Goal: Task Accomplishment & Management: Manage account settings

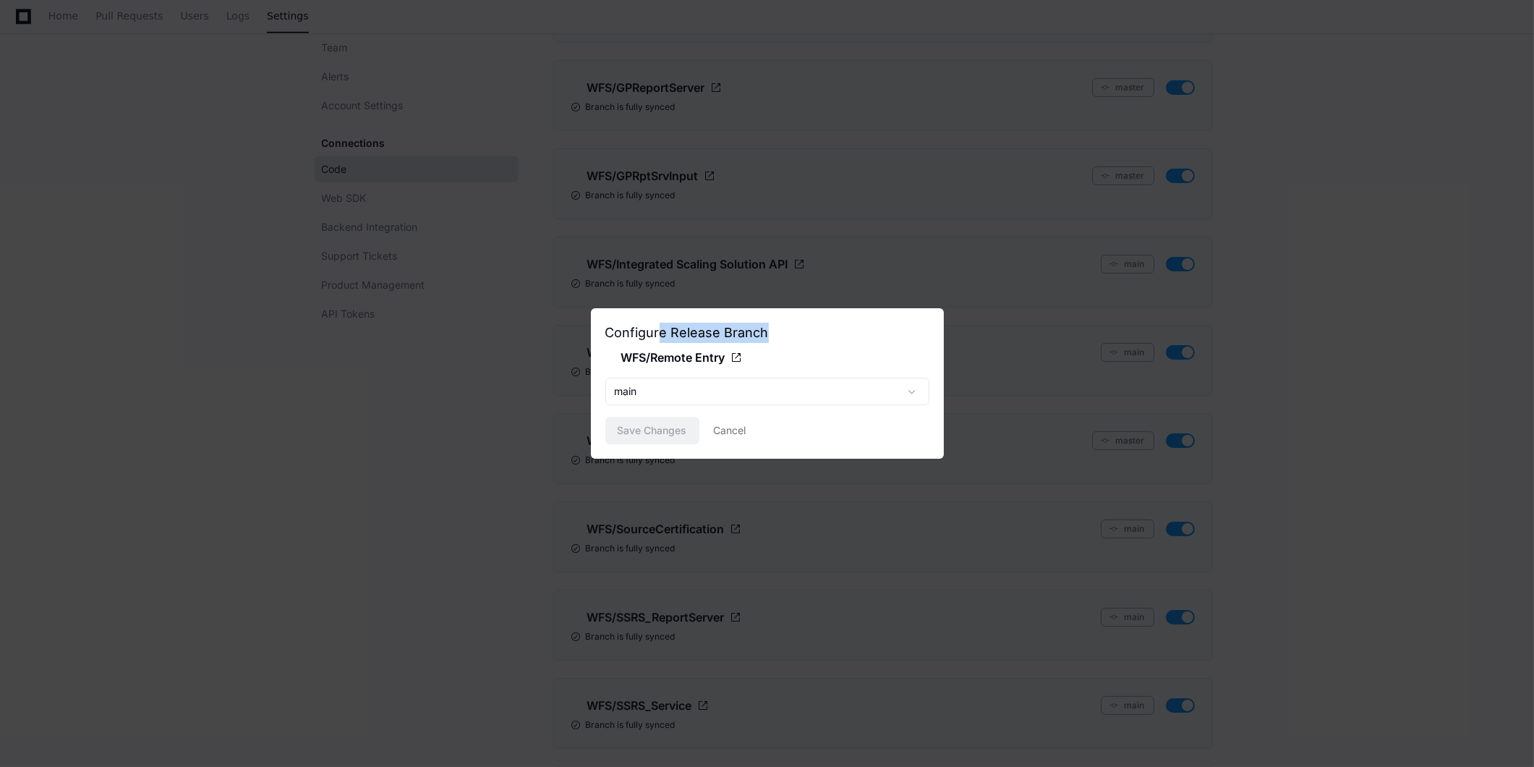
drag, startPoint x: 661, startPoint y: 334, endPoint x: 767, endPoint y: 336, distance: 105.6
click at [767, 336] on div "Configure Release Branch" at bounding box center [767, 333] width 324 height 20
drag, startPoint x: 767, startPoint y: 336, endPoint x: 675, endPoint y: 356, distance: 93.9
click at [675, 356] on span "WFS/Remote Entry" at bounding box center [673, 357] width 104 height 17
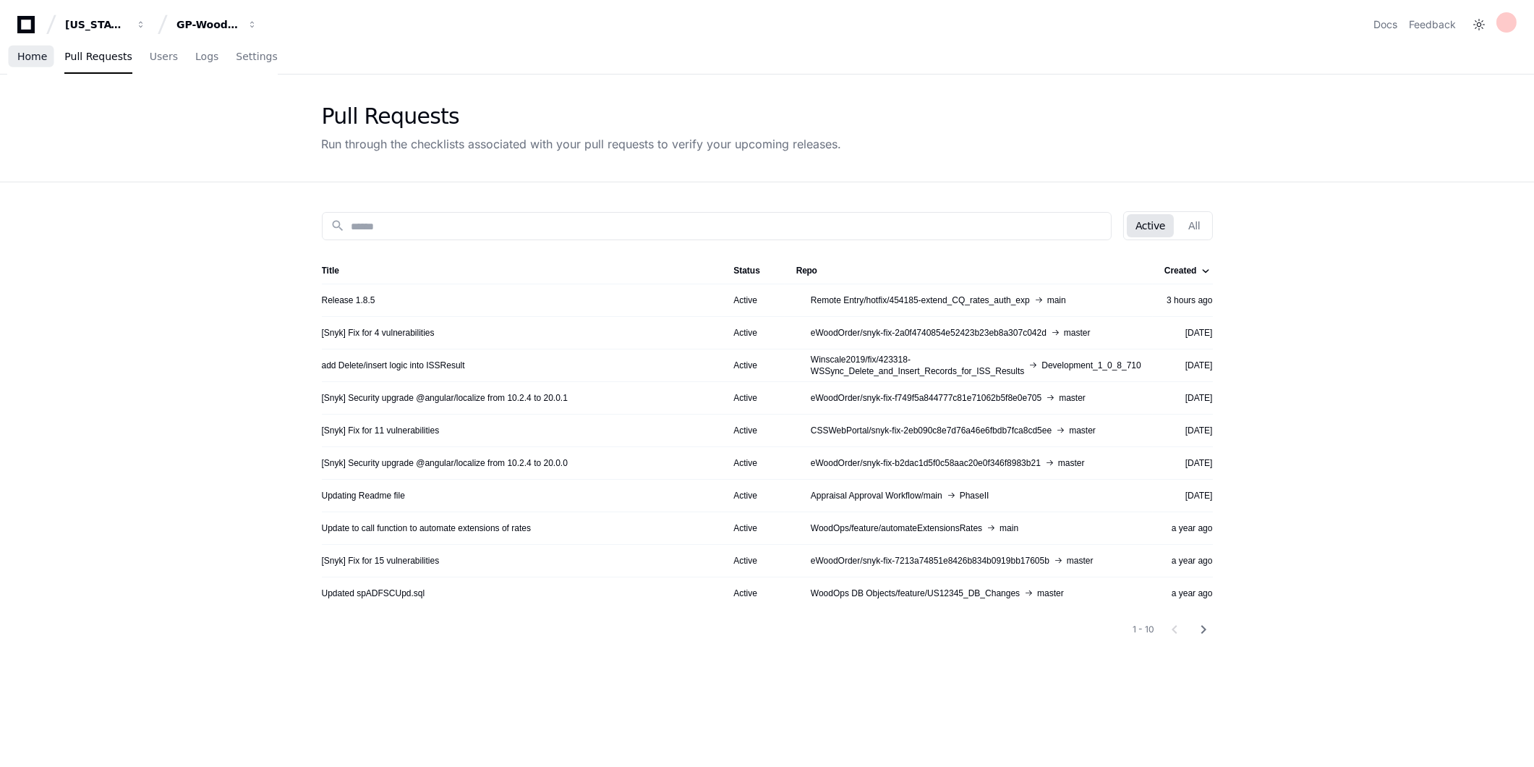
click at [34, 48] on link "Home" at bounding box center [32, 56] width 30 height 33
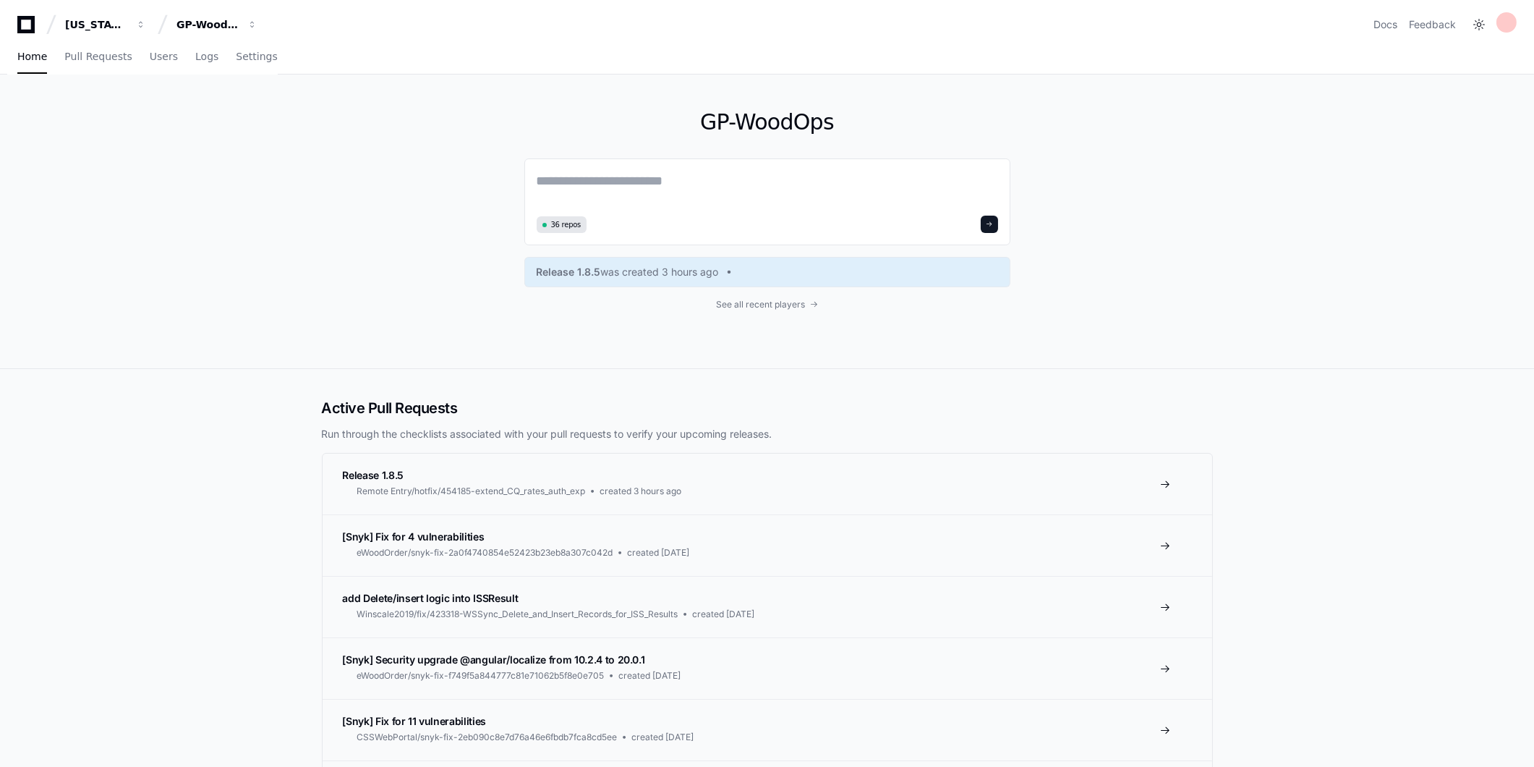
click at [749, 184] on textarea at bounding box center [767, 191] width 461 height 40
type textarea "**********"
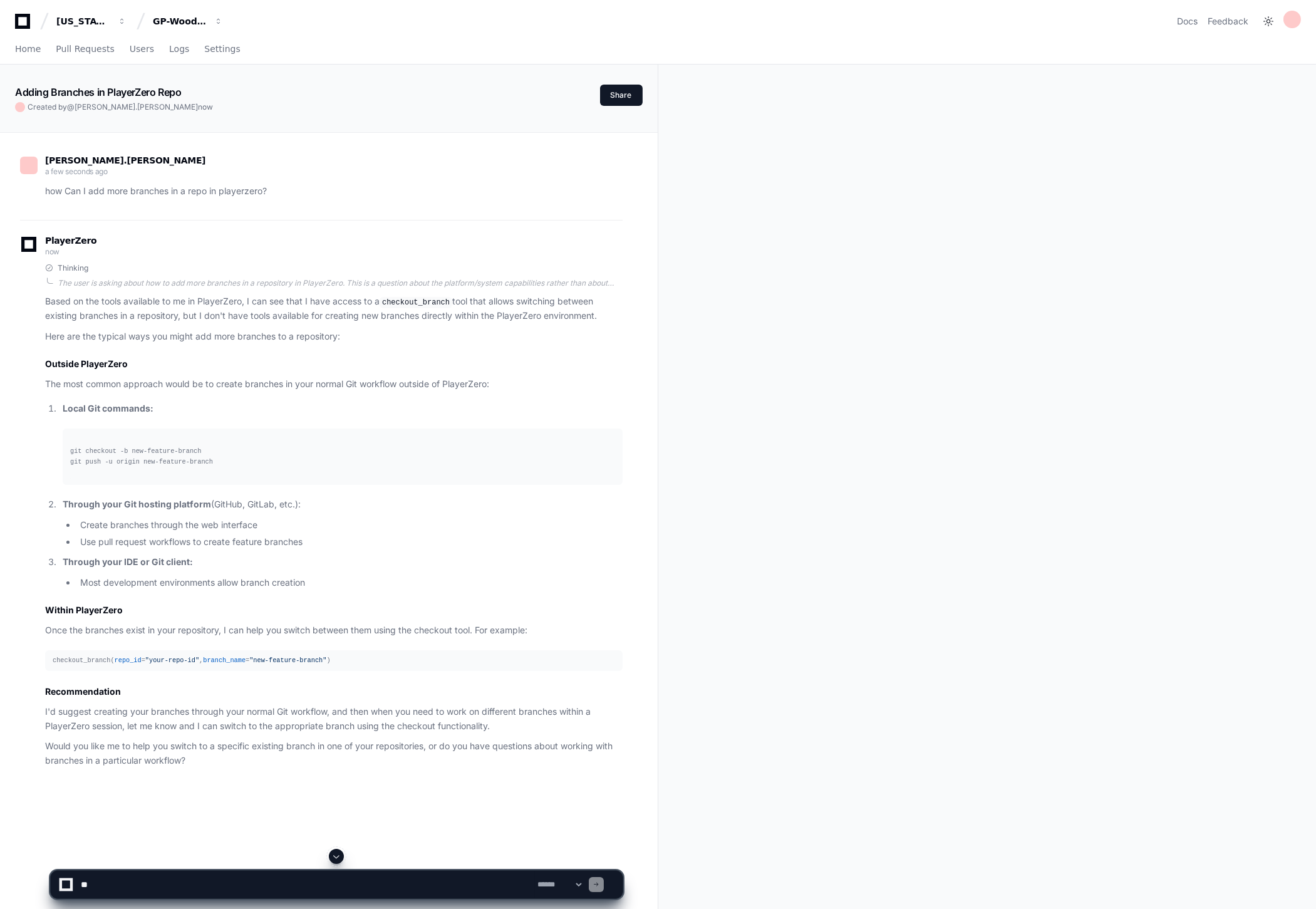
click at [429, 301] on code "checkout_branch" at bounding box center [416, 302] width 73 height 11
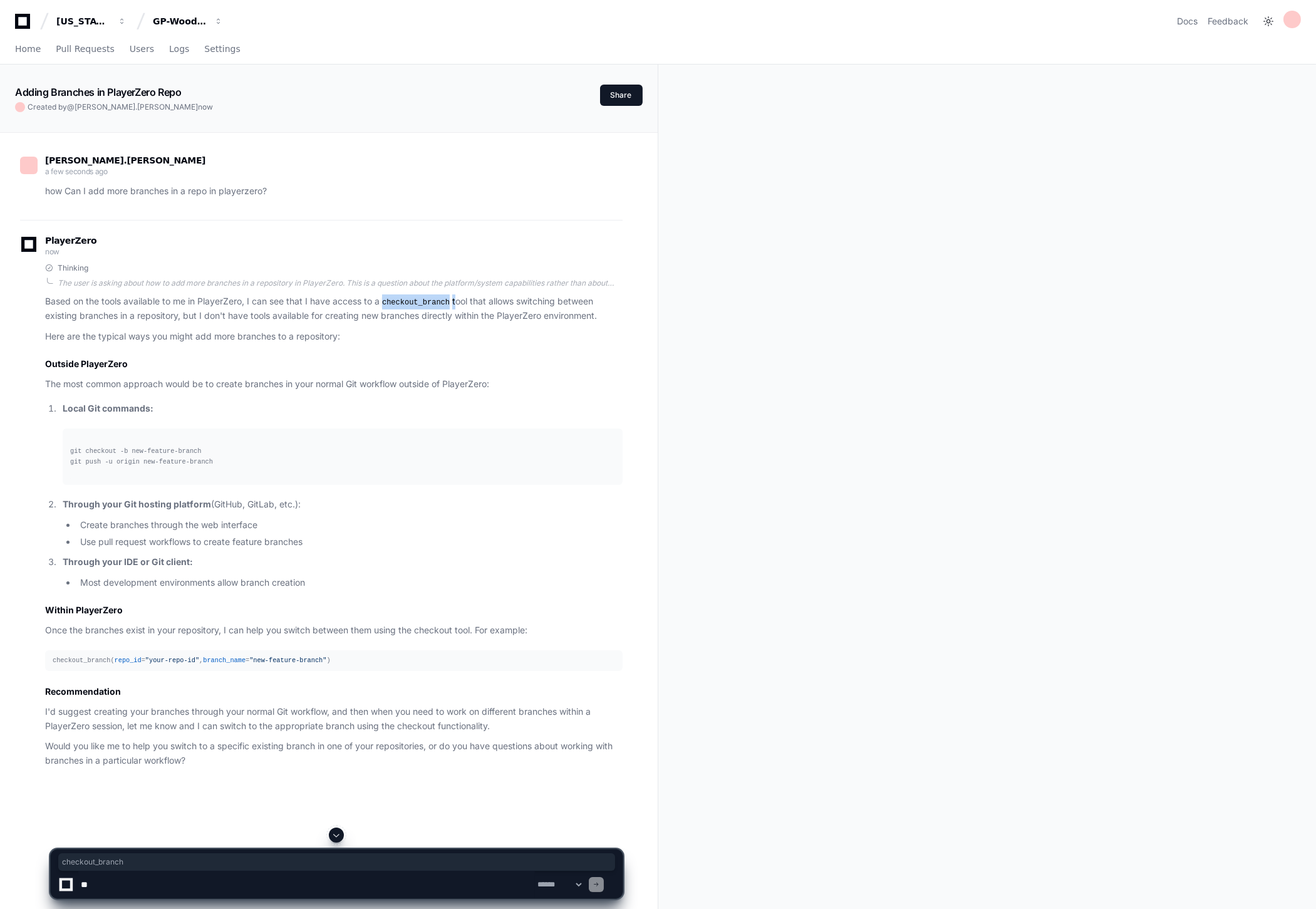
click at [429, 301] on code "checkout_branch" at bounding box center [416, 302] width 73 height 11
copy p "checkout_branch"
click at [42, 44] on div "Home Pull Requests Users Logs Settings" at bounding box center [127, 49] width 225 height 29
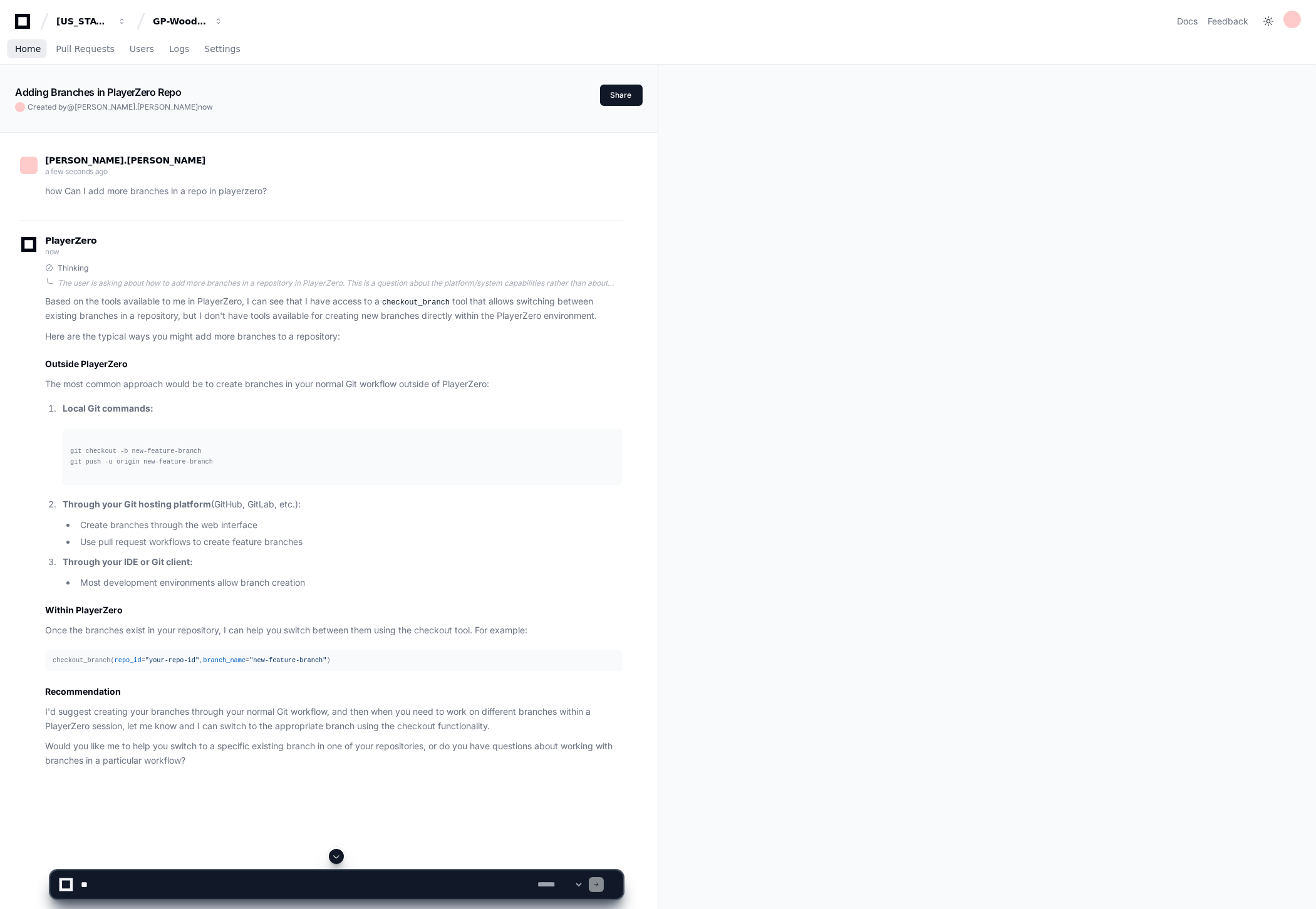
click at [32, 45] on span "Home" at bounding box center [28, 49] width 26 height 8
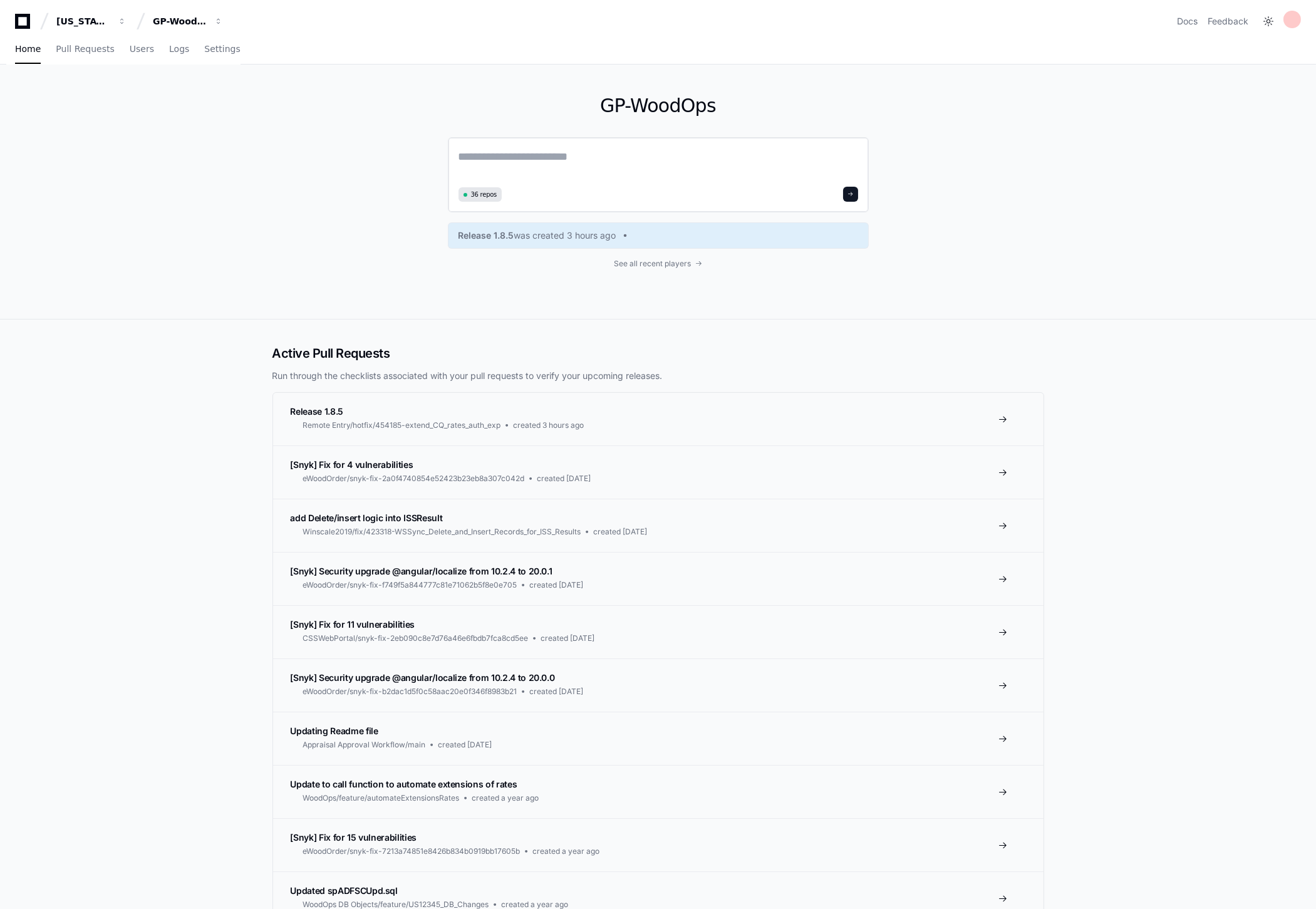
click at [613, 164] on textarea at bounding box center [658, 166] width 399 height 35
paste textarea "**********"
type textarea "**********"
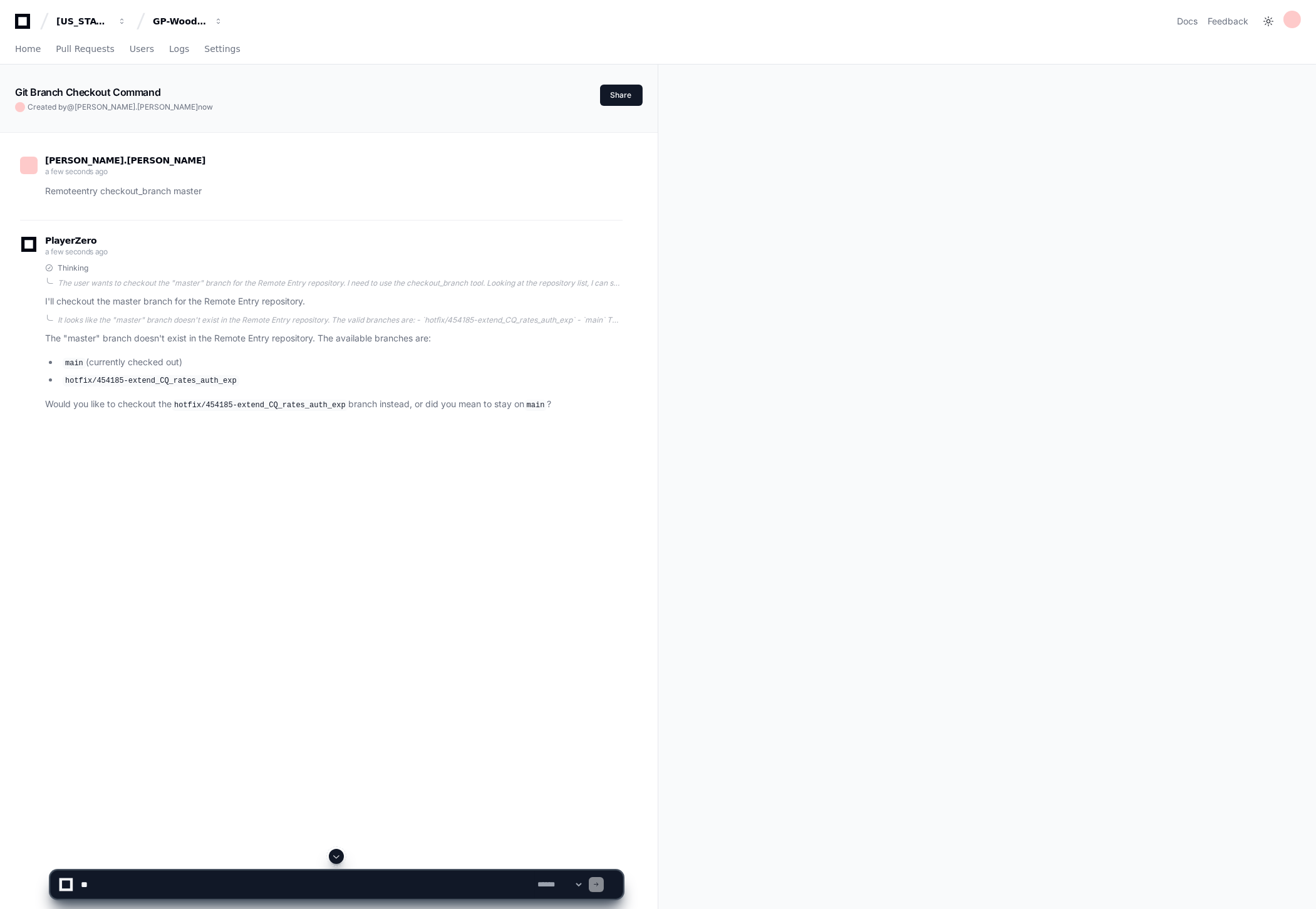
click at [276, 644] on textarea at bounding box center [306, 885] width 457 height 28
type textarea "**********"
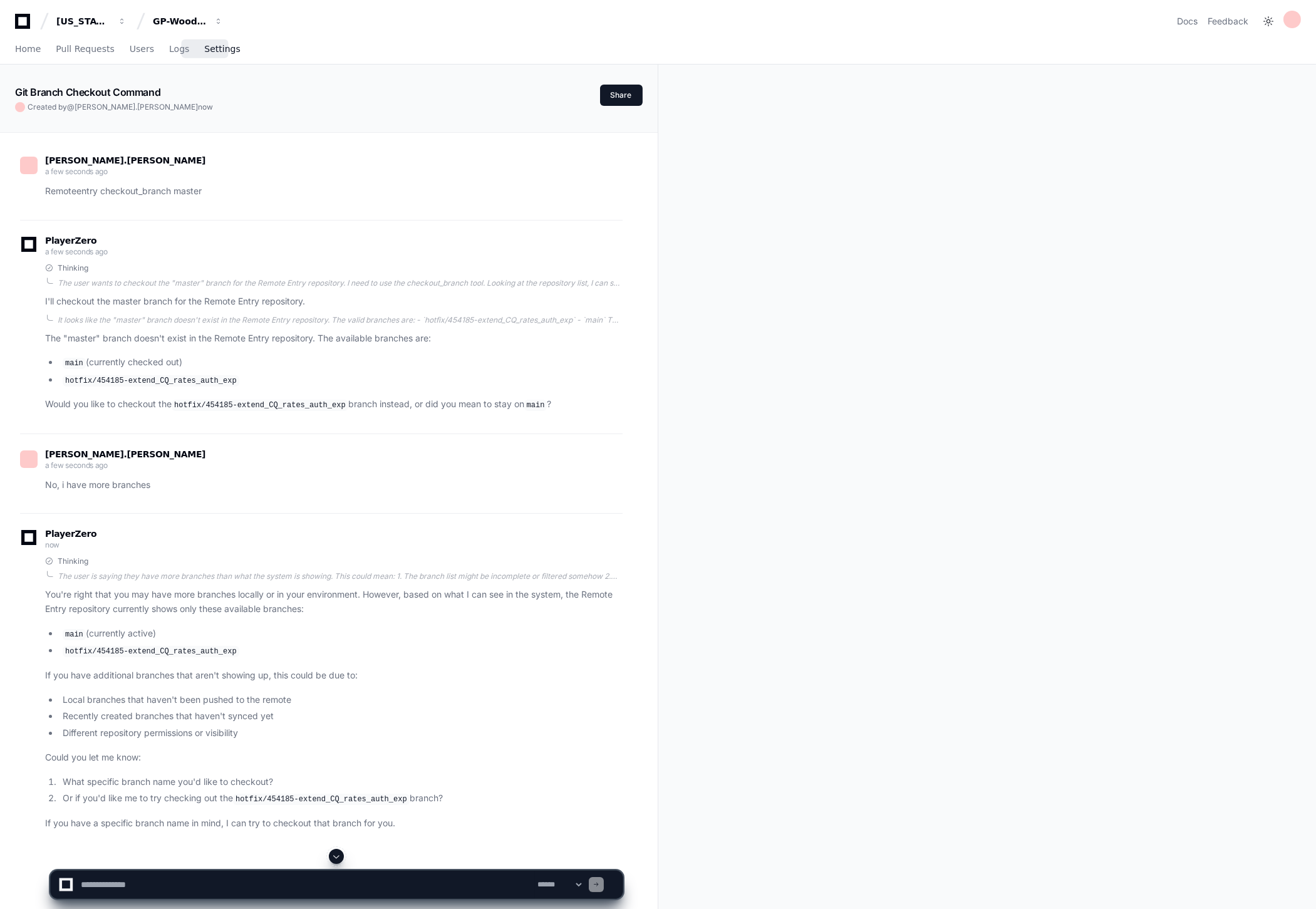
click at [204, 52] on span "Settings" at bounding box center [222, 49] width 36 height 8
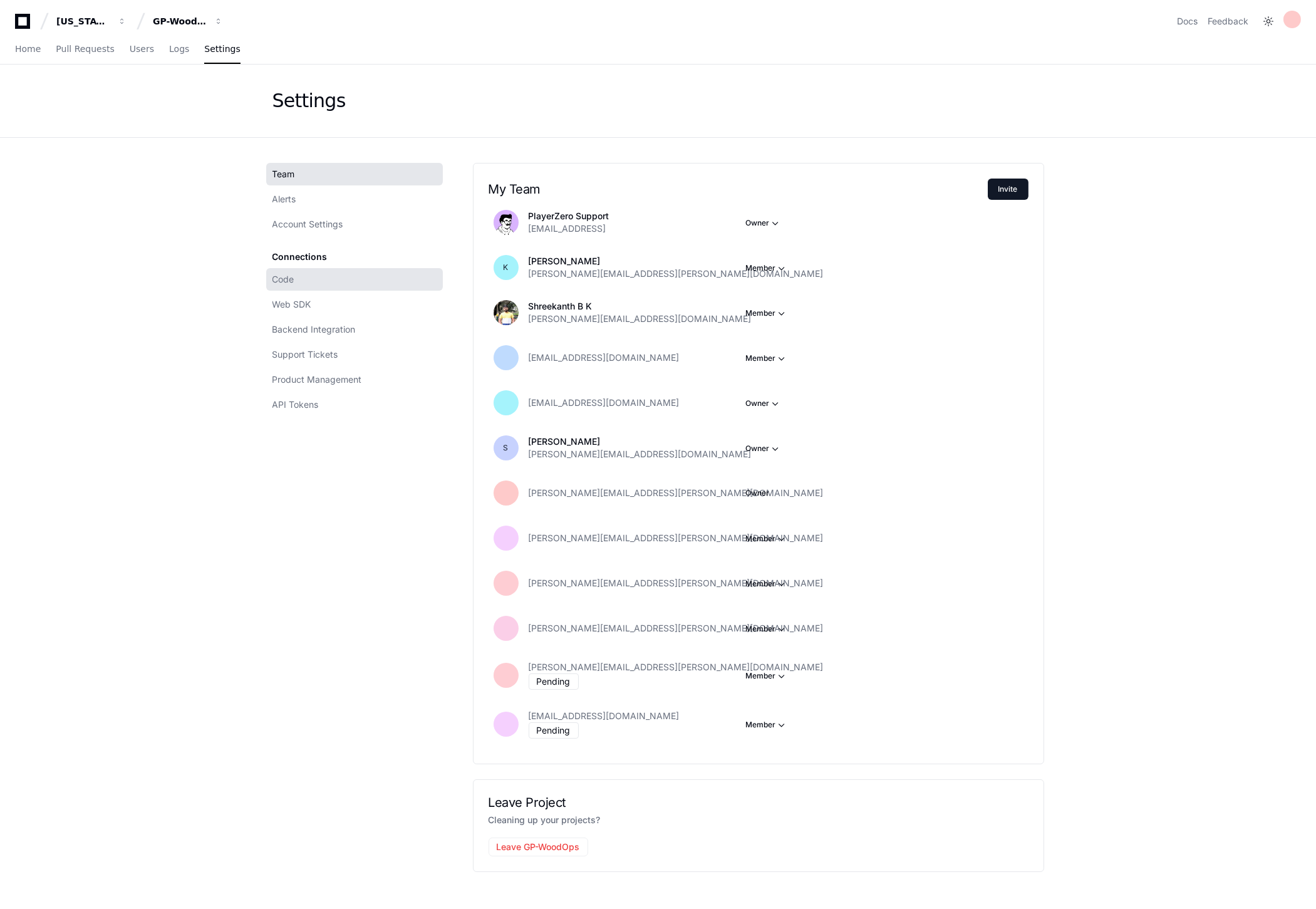
click at [304, 270] on link "Code" at bounding box center [354, 280] width 177 height 23
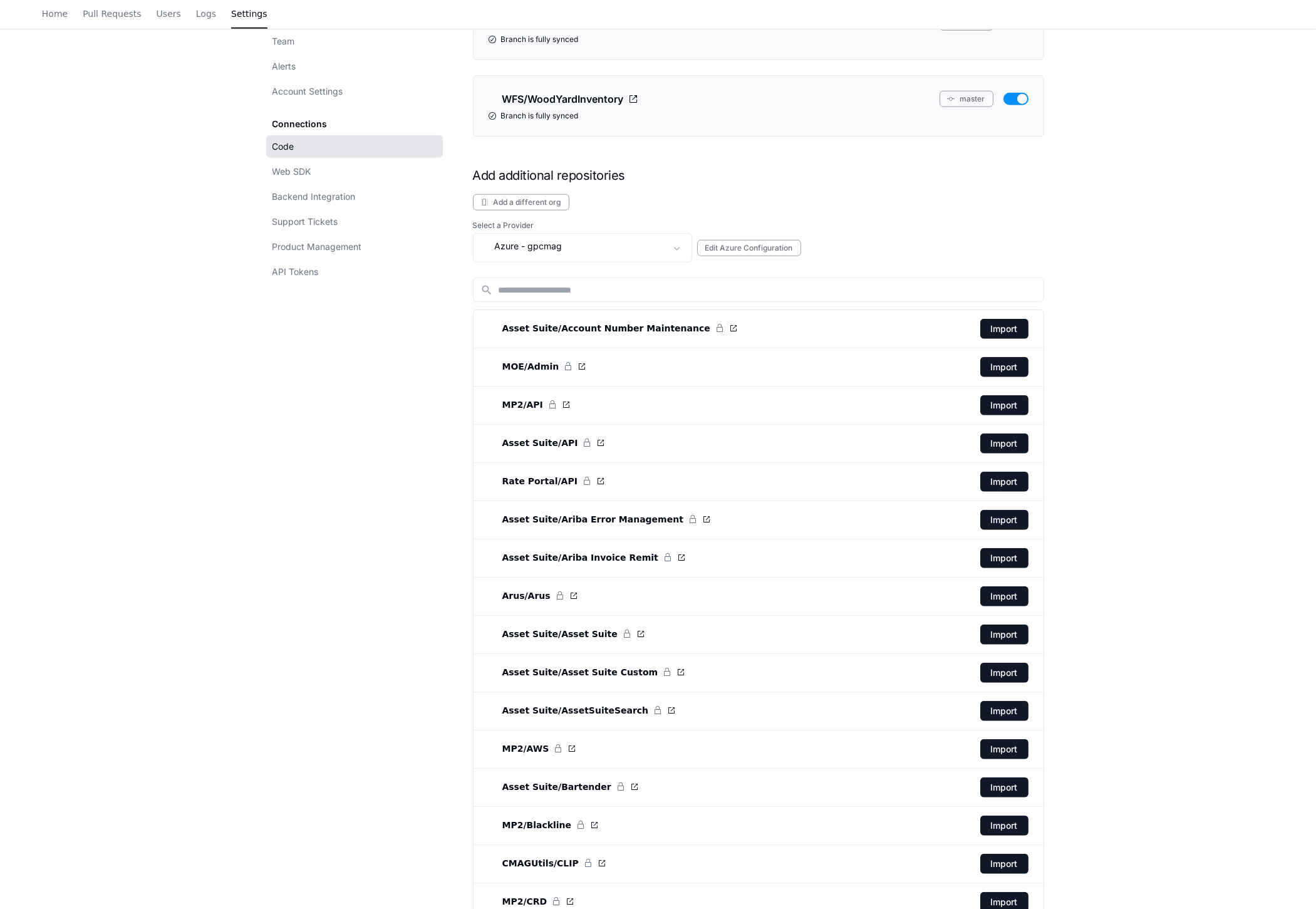
scroll to position [2576, 0]
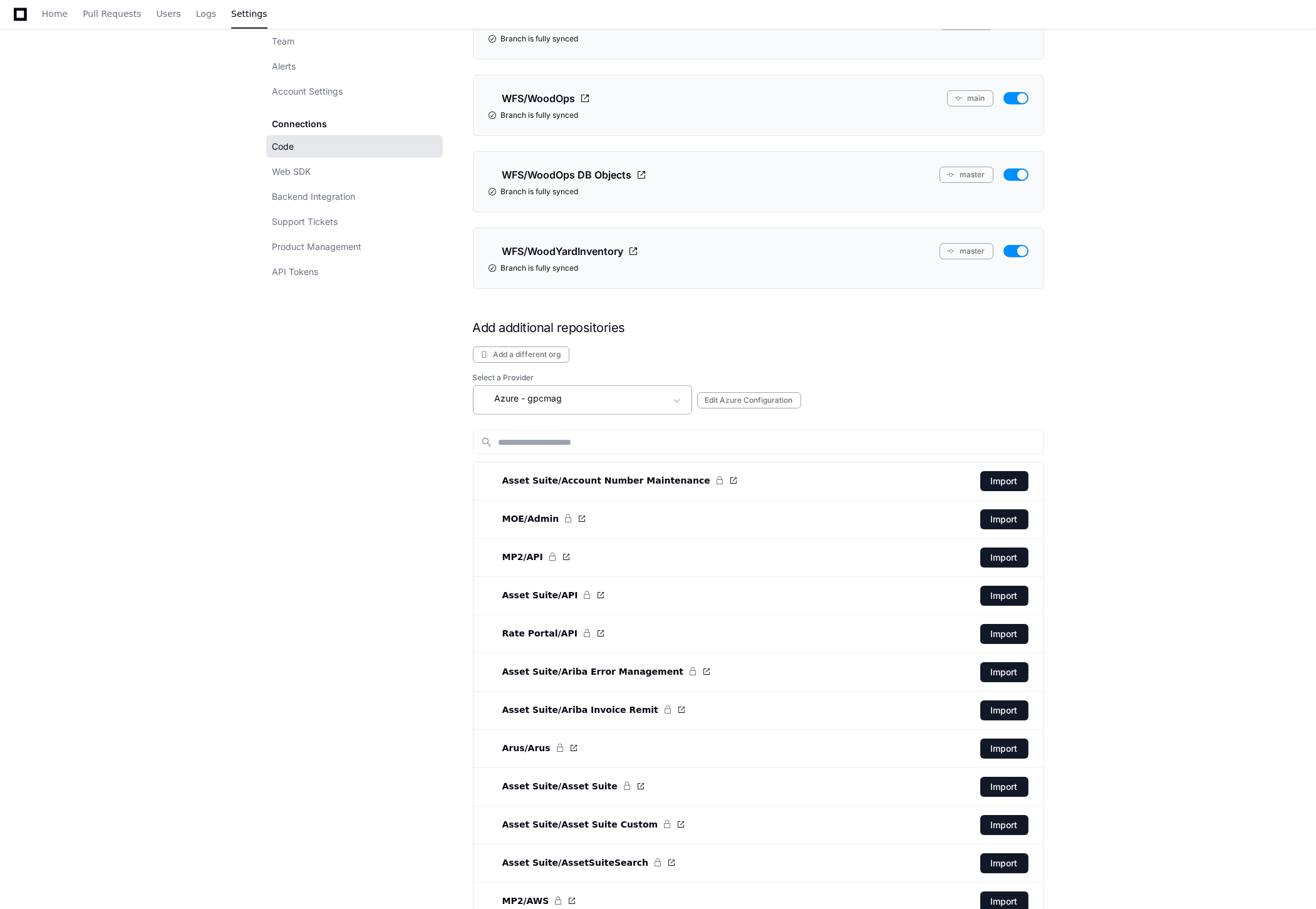
click at [597, 406] on div "Azure - gpcmag" at bounding box center [574, 398] width 185 height 15
click at [549, 471] on div "Azure - gppkgit" at bounding box center [522, 477] width 77 height 15
click at [624, 448] on input at bounding box center [768, 442] width 538 height 12
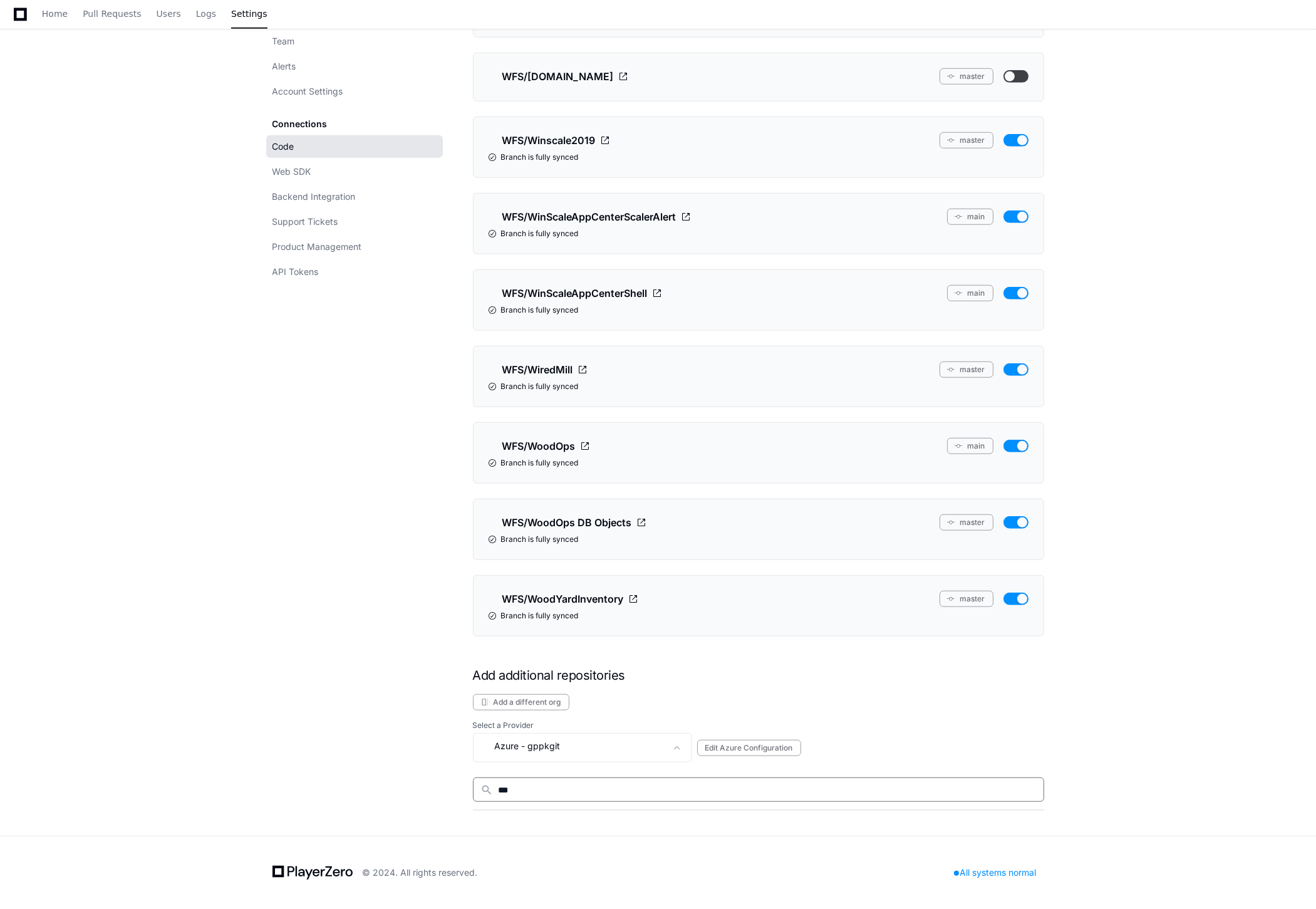
scroll to position [2238, 0]
type input "***"
click at [590, 644] on div "Azure - gppkgit" at bounding box center [574, 746] width 185 height 15
click at [584, 644] on mat-option "Azure - gppkgit" at bounding box center [583, 705] width 219 height 30
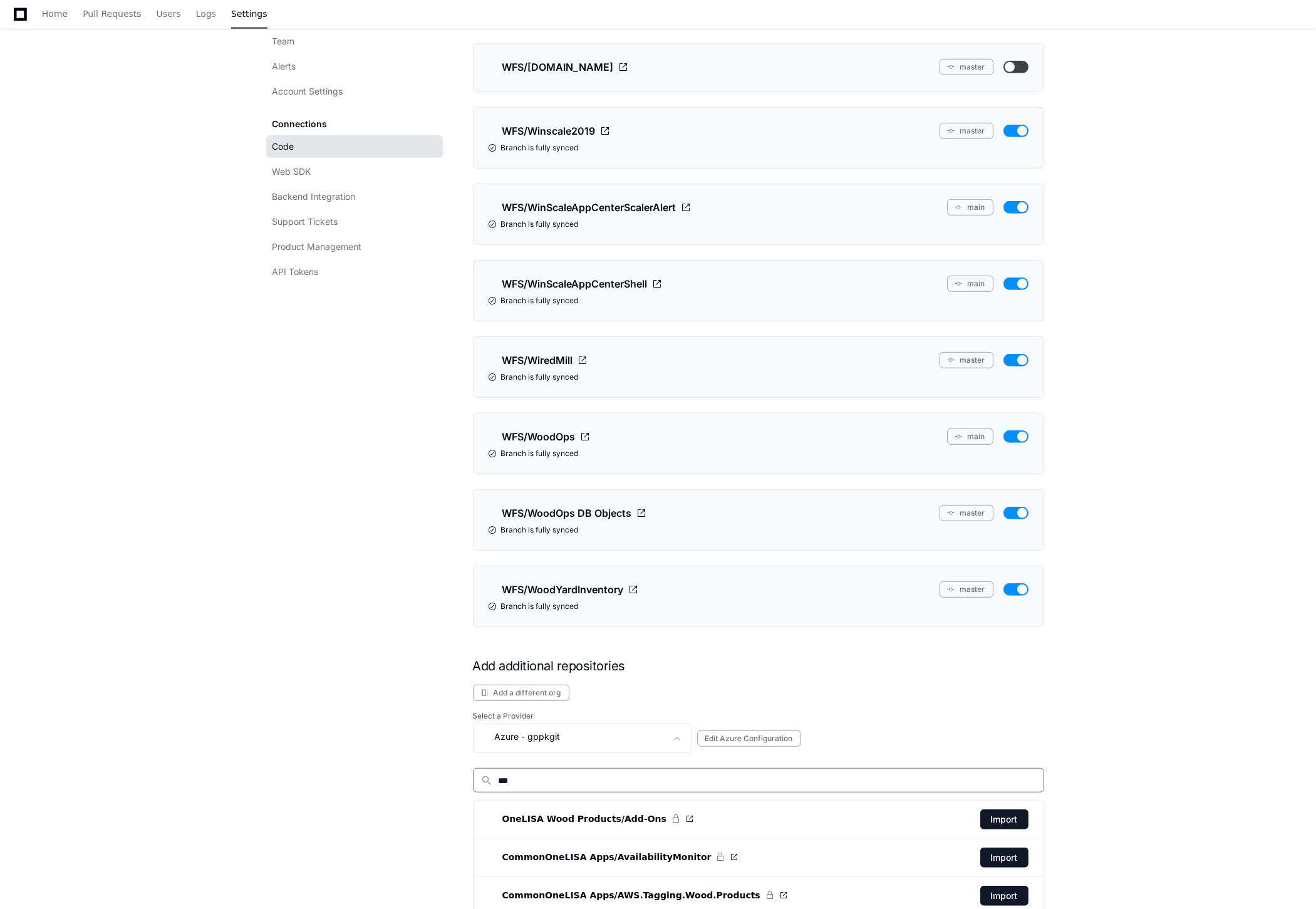
click at [638, 644] on input "***" at bounding box center [768, 781] width 538 height 12
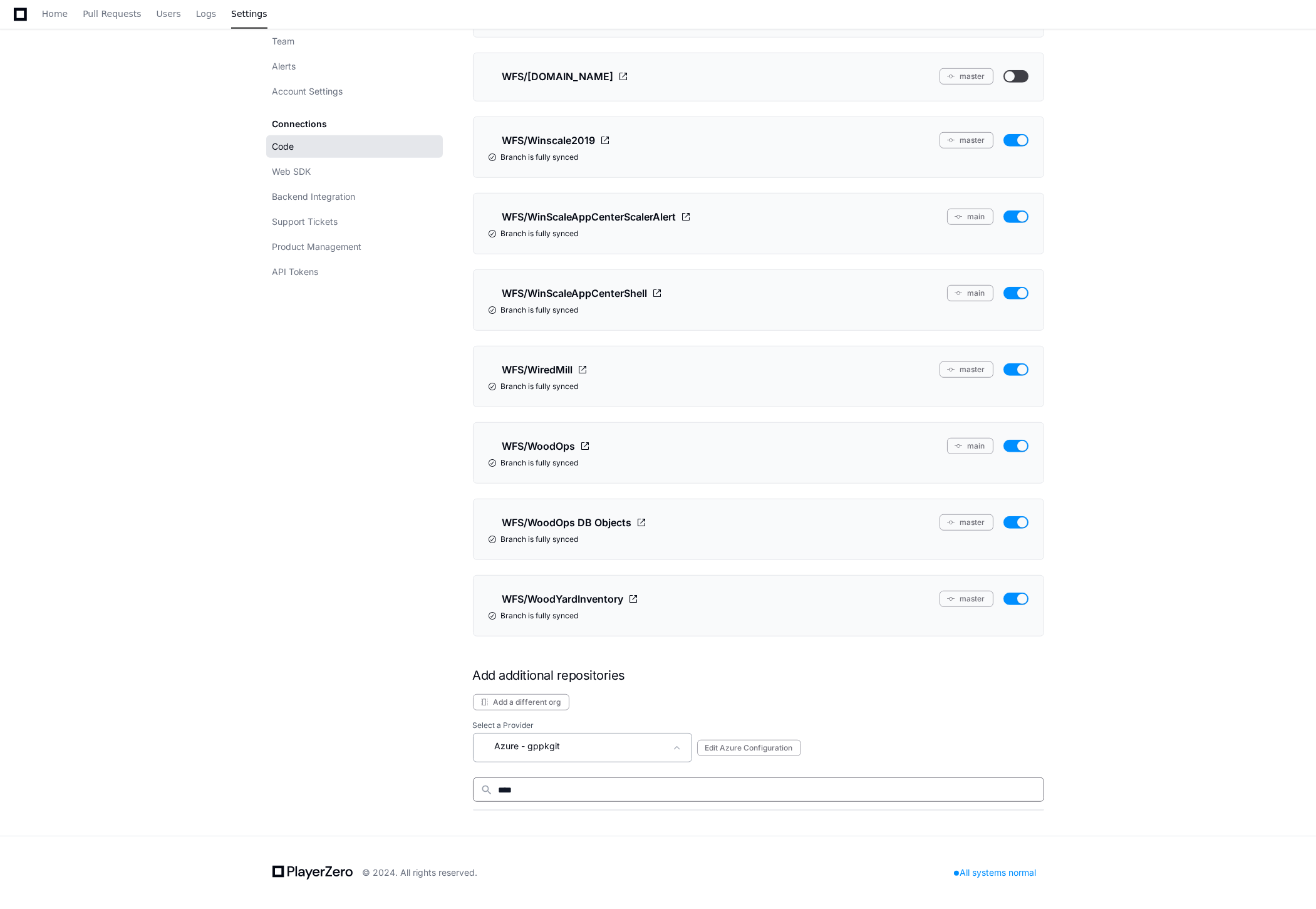
type input "****"
click at [572, 644] on div "Azure - gppkgit" at bounding box center [582, 748] width 219 height 29
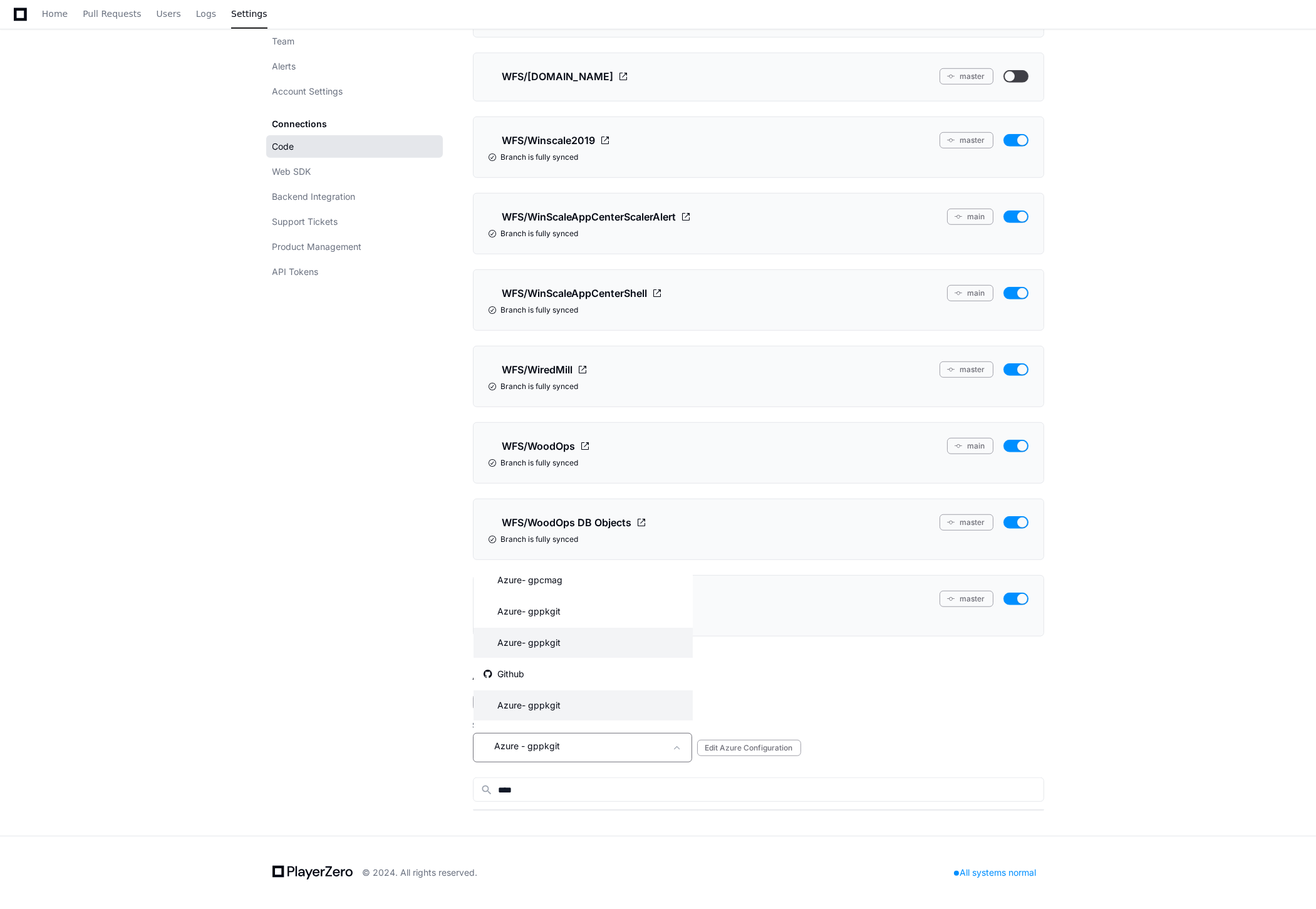
click at [579, 640] on mat-option "Azure - gppkgit" at bounding box center [583, 643] width 219 height 30
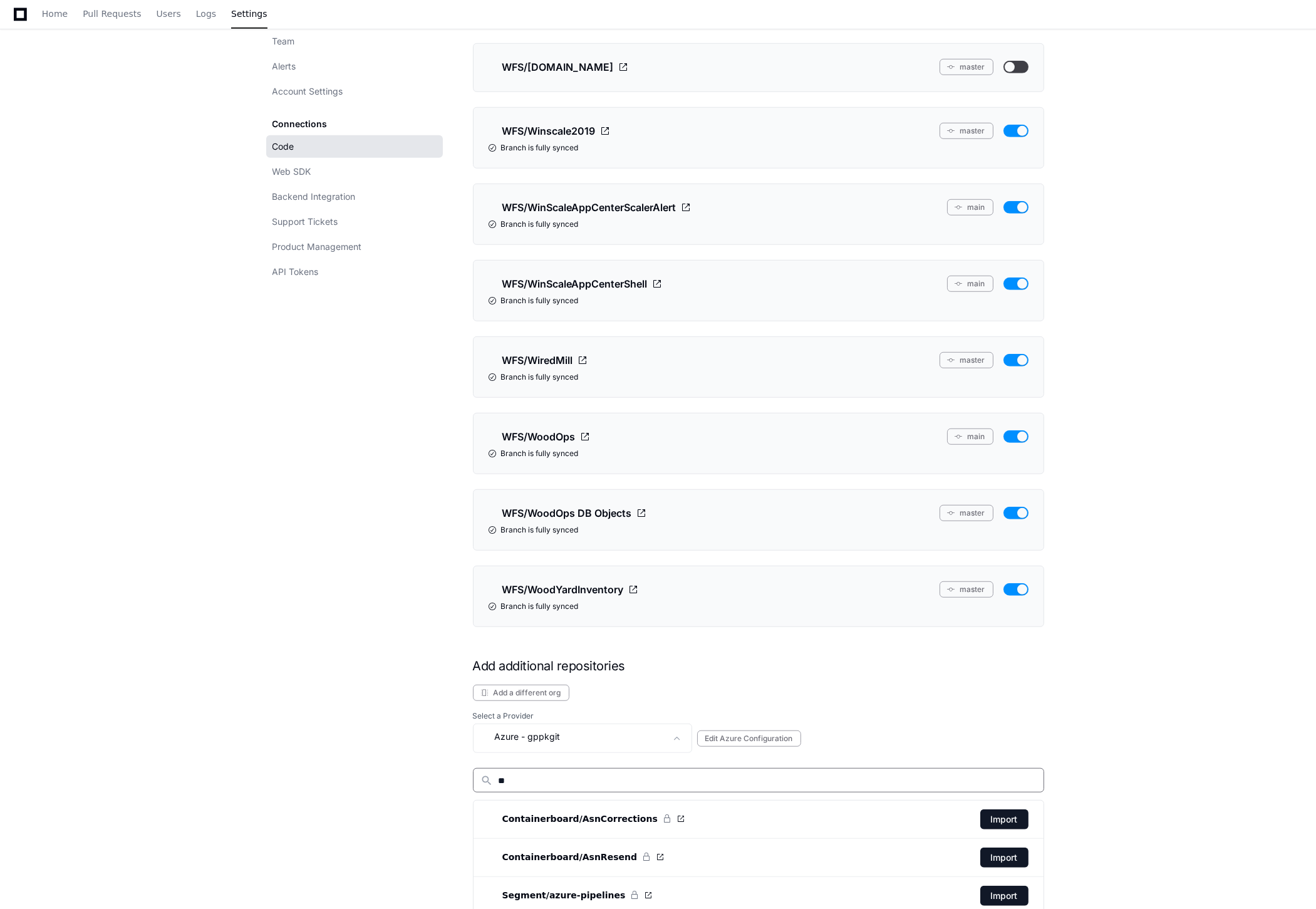
type input "*"
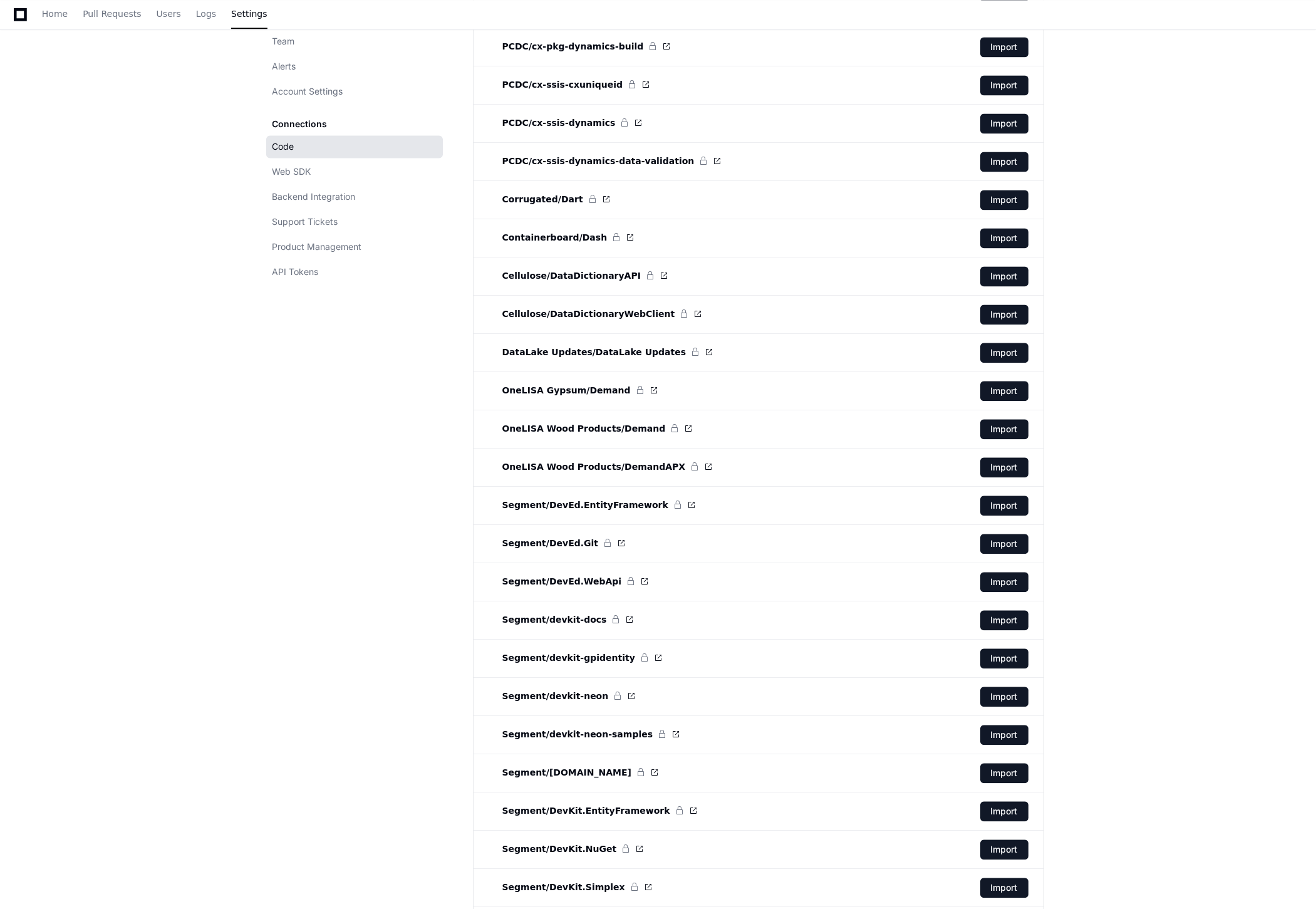
scroll to position [7460, 0]
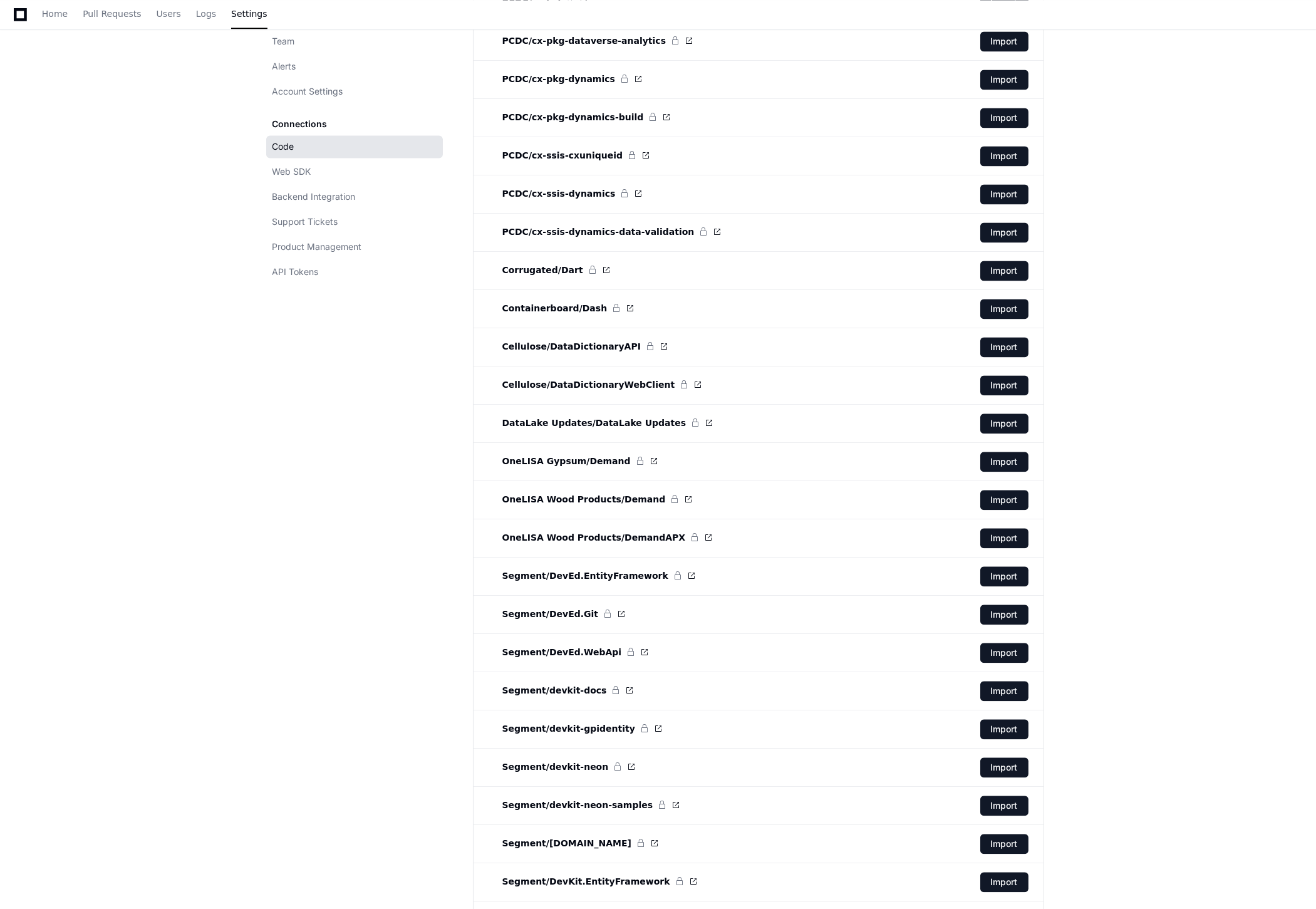
drag, startPoint x: 185, startPoint y: 289, endPoint x: 178, endPoint y: 293, distance: 8.1
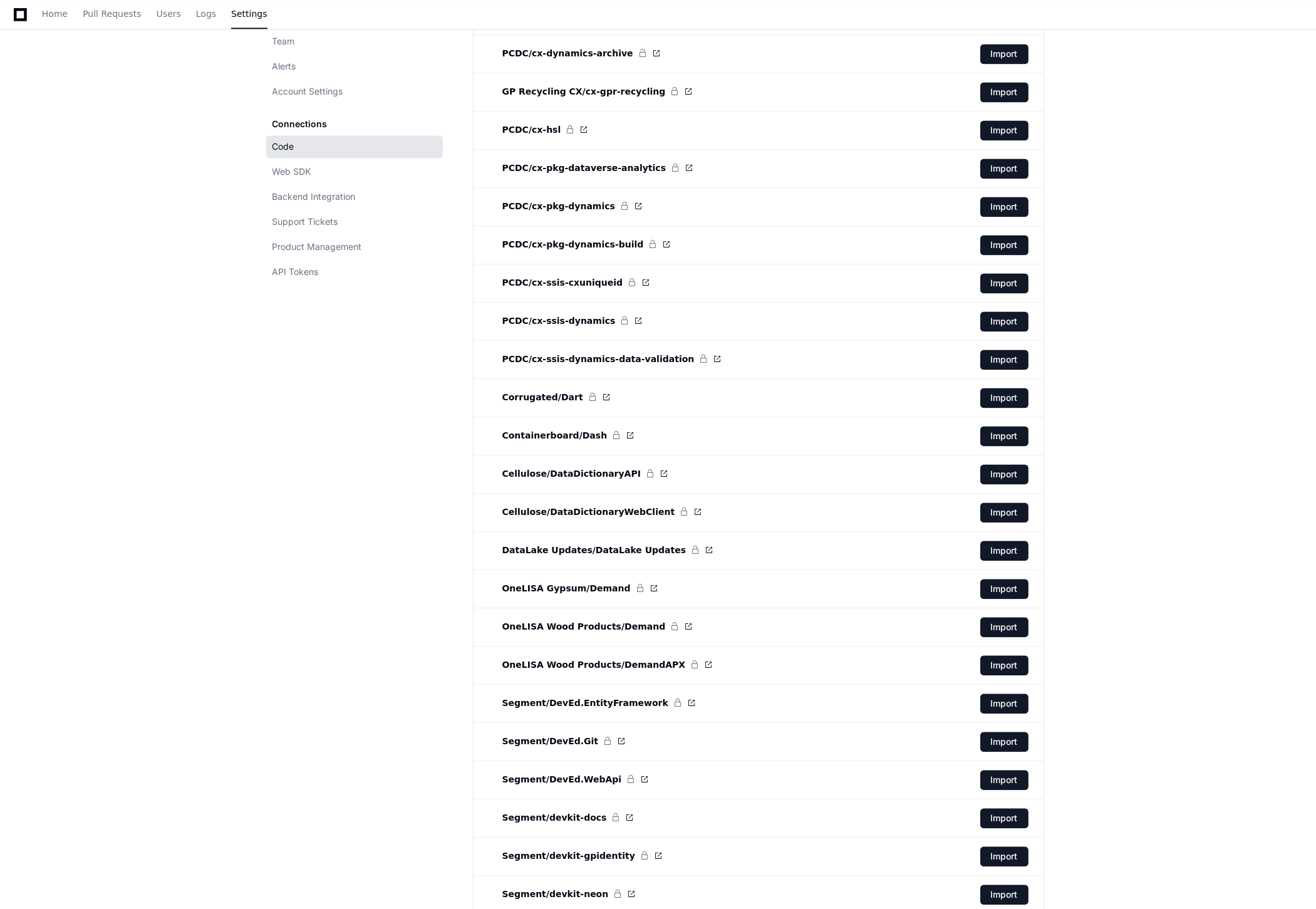
drag, startPoint x: 178, startPoint y: 293, endPoint x: 133, endPoint y: 290, distance: 45.1
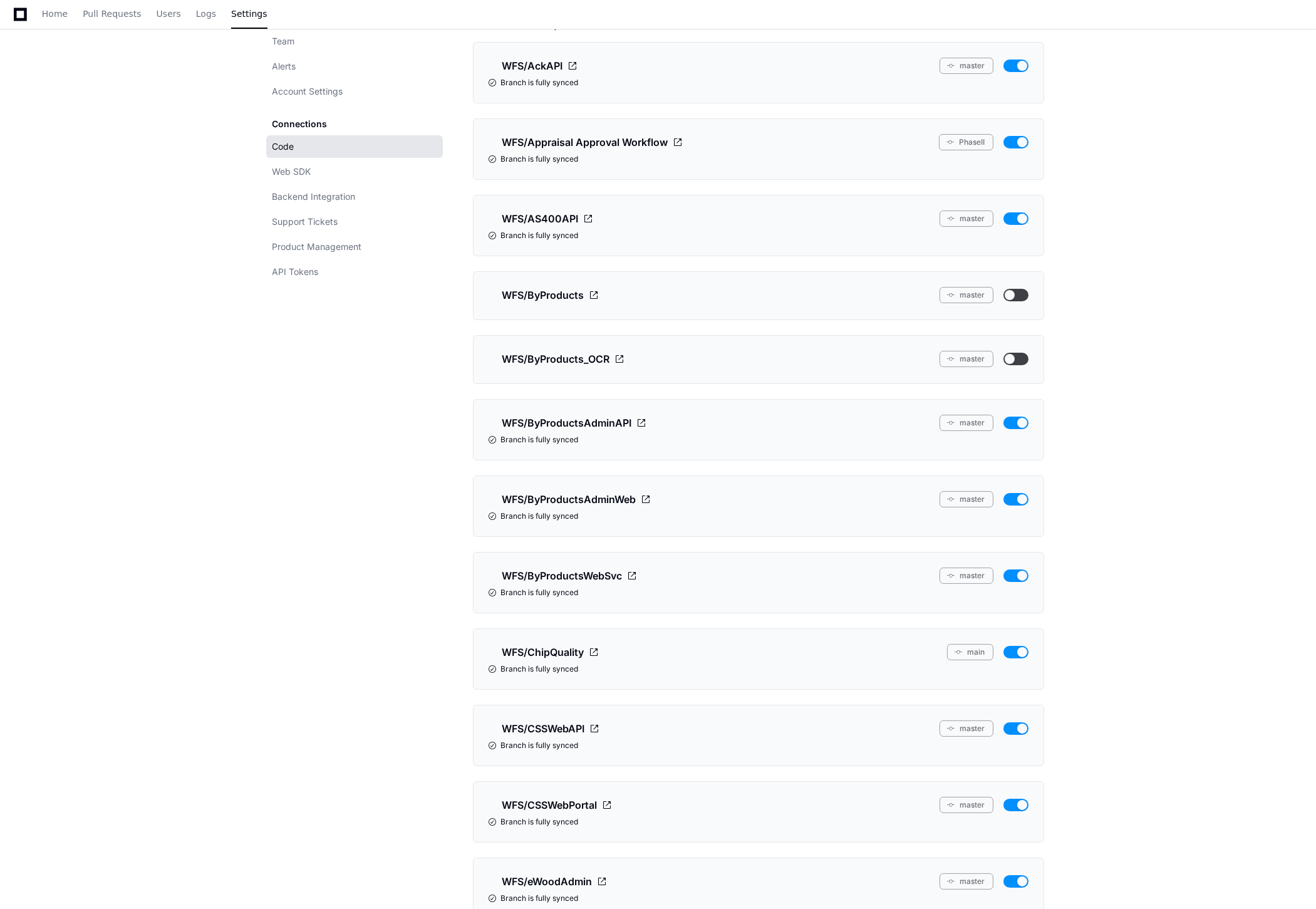
scroll to position [0, 0]
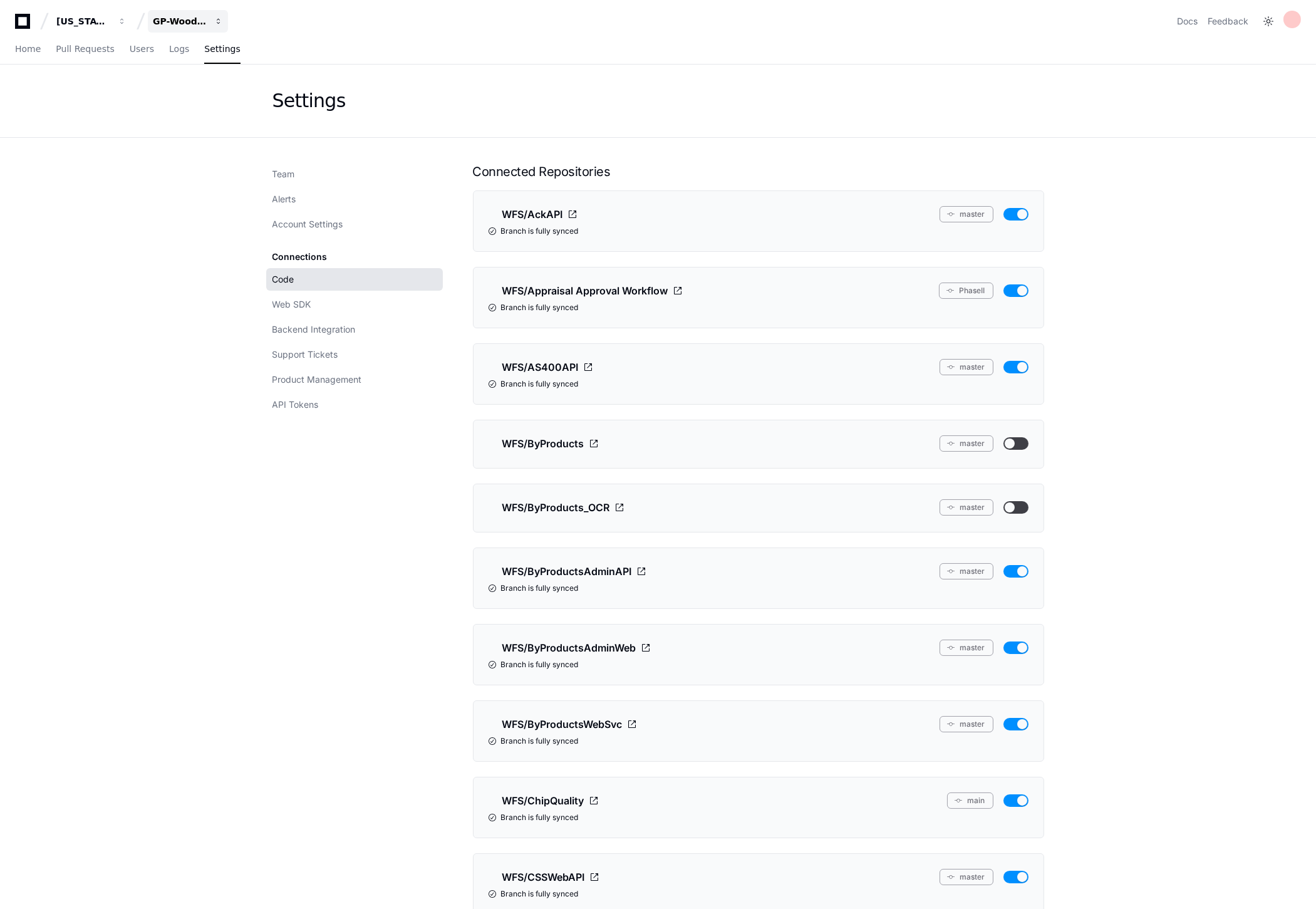
drag, startPoint x: 208, startPoint y: 8, endPoint x: 204, endPoint y: 16, distance: 8.9
click at [204, 16] on div "[US_STATE] Pacific GP-WoodOps Docs Feedback" at bounding box center [658, 16] width 1316 height 33
drag, startPoint x: 204, startPoint y: 16, endPoint x: 172, endPoint y: 26, distance: 33.5
click at [172, 26] on div "GP-WoodOps" at bounding box center [179, 21] width 54 height 12
click at [198, 116] on span "GP-Scaling" at bounding box center [199, 116] width 52 height 15
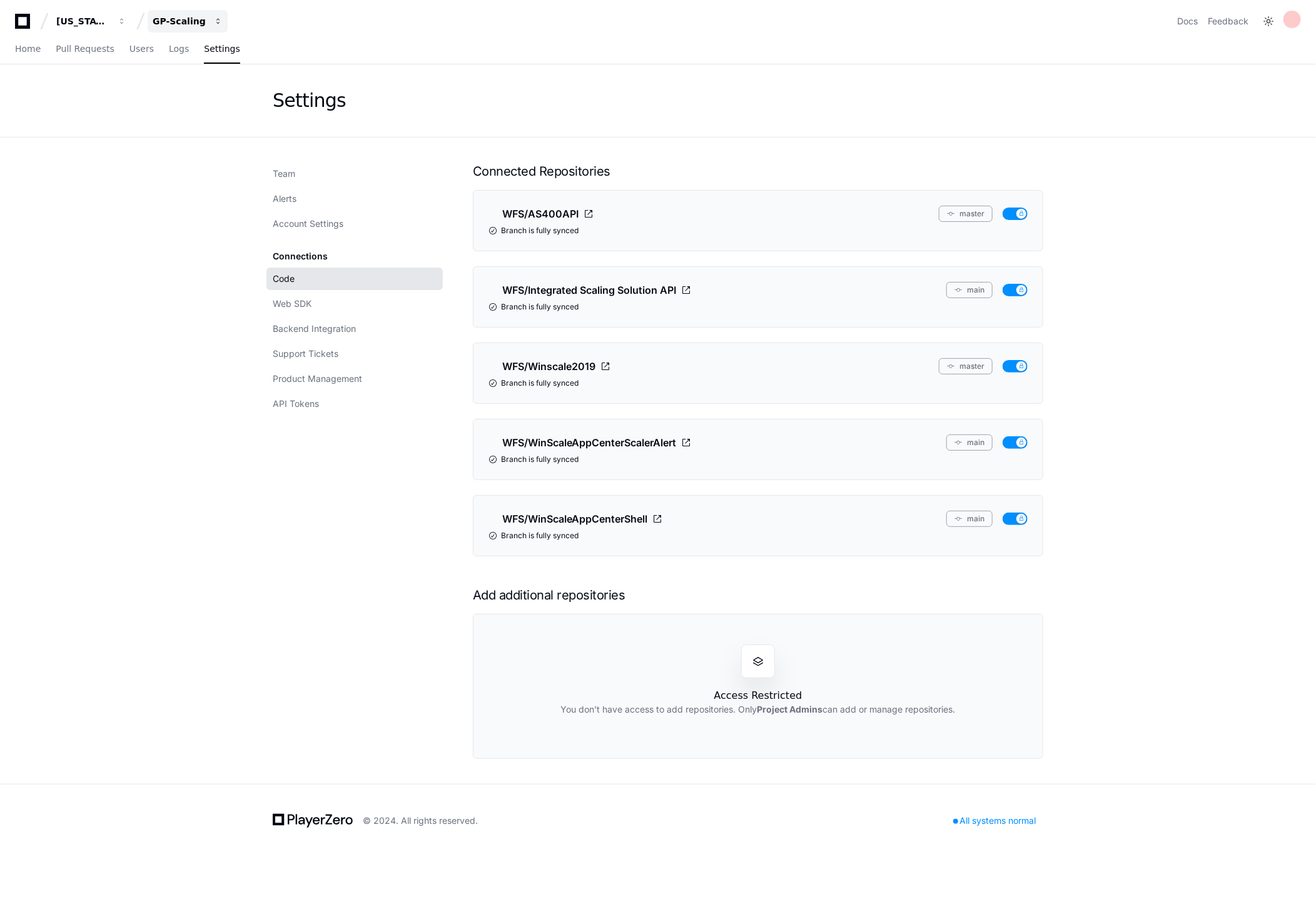
click at [188, 17] on div "GP-Scaling" at bounding box center [179, 21] width 54 height 12
click at [218, 96] on span "GP-CSS WebPortal" at bounding box center [217, 91] width 89 height 15
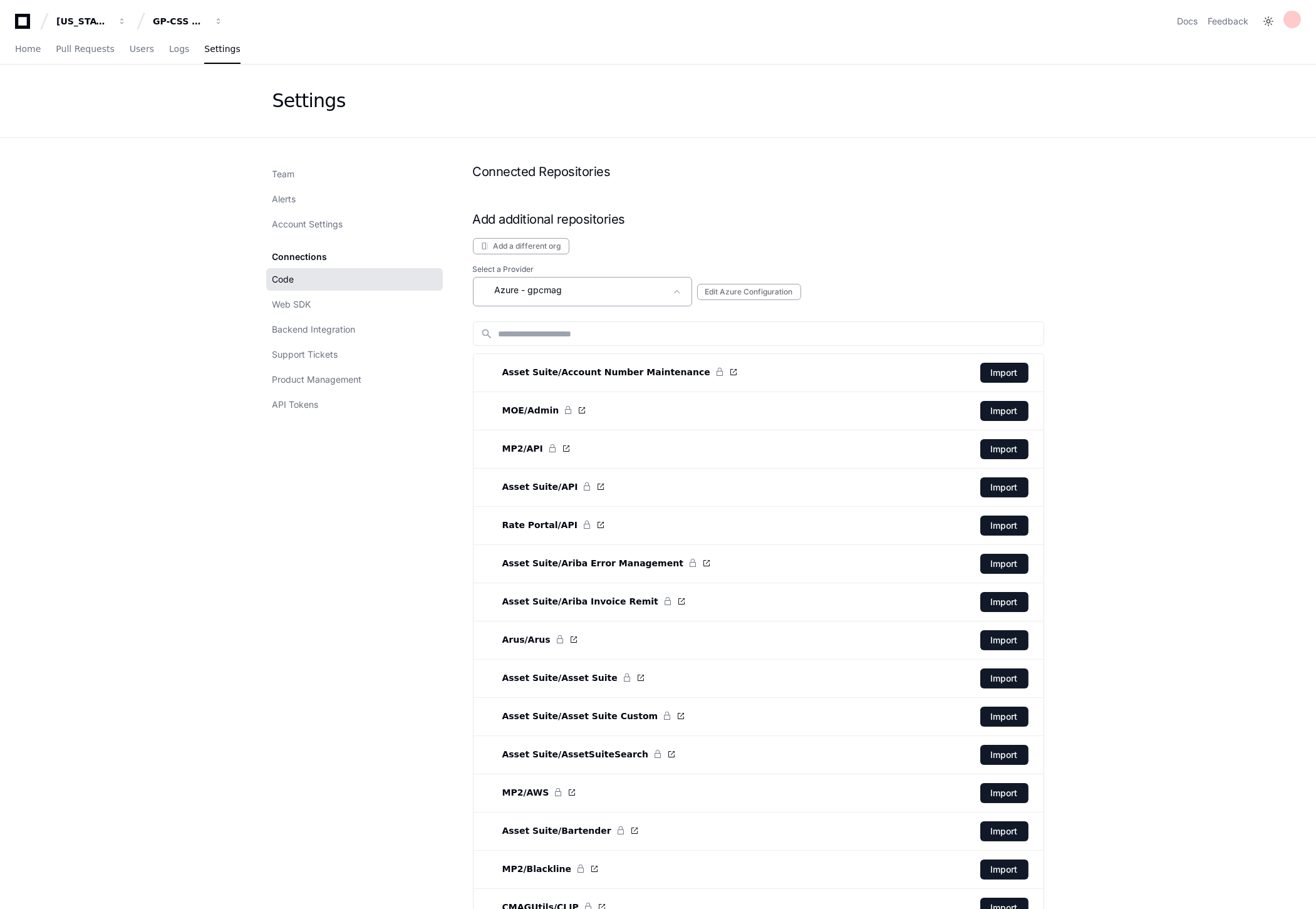
click at [580, 291] on div "Azure - gpcmag" at bounding box center [574, 289] width 185 height 15
click at [568, 385] on mat-option "Azure - gppkgit" at bounding box center [583, 392] width 219 height 30
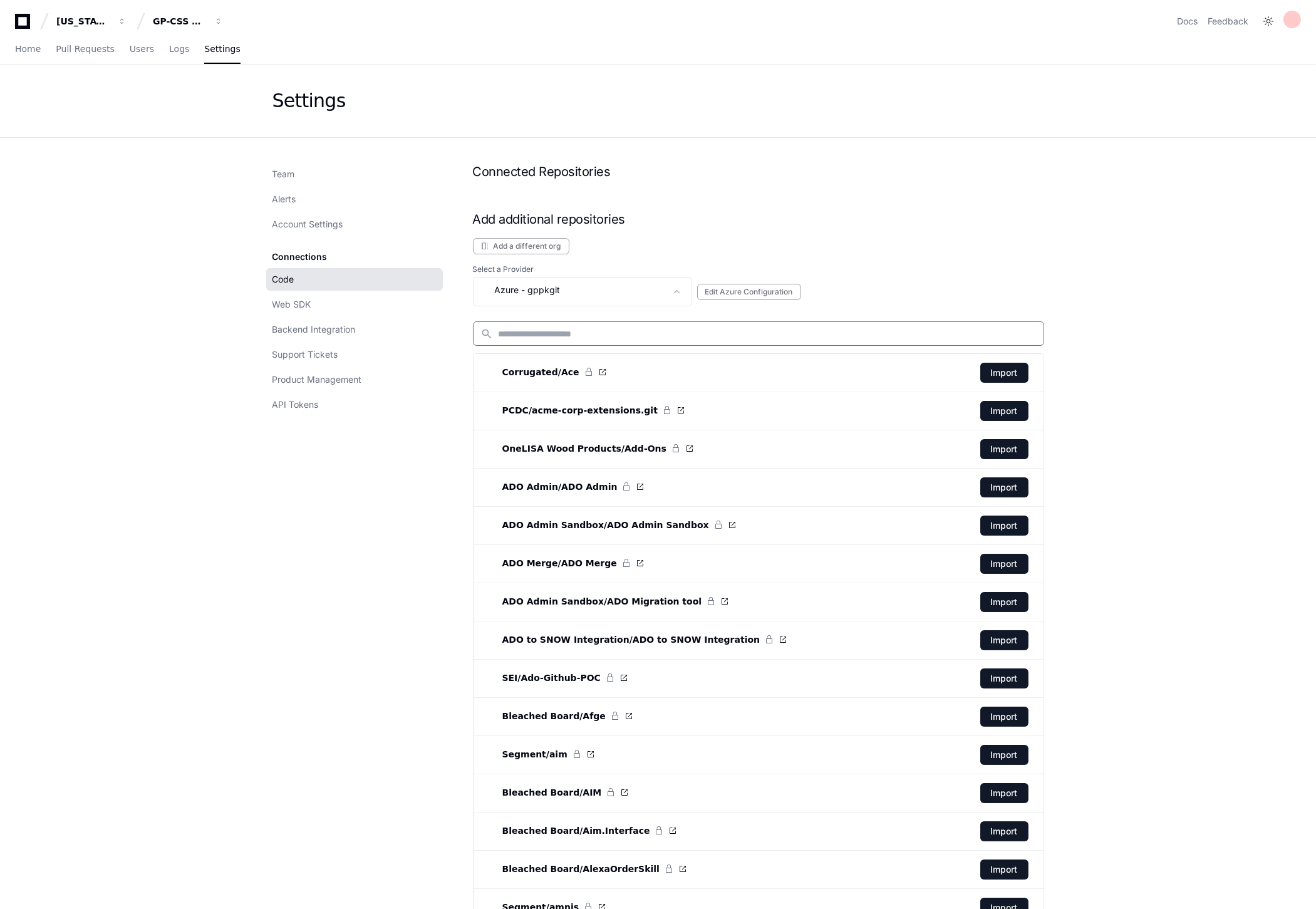
click at [558, 333] on input at bounding box center [768, 334] width 538 height 12
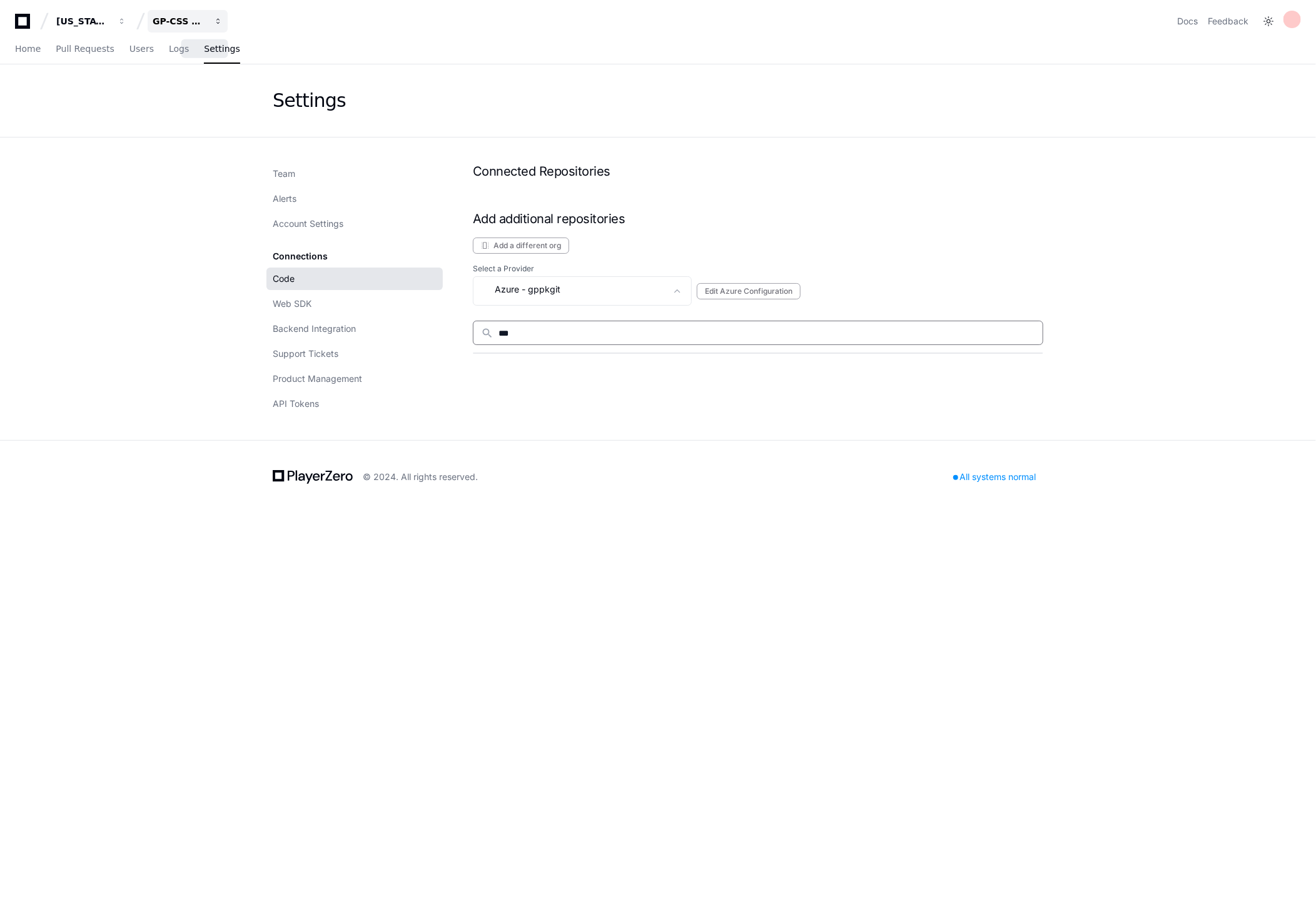
type input "***"
click at [189, 23] on div "GP-CSS WebPortal" at bounding box center [179, 21] width 54 height 12
click at [195, 143] on span "GP-WoodOps" at bounding box center [205, 141] width 64 height 15
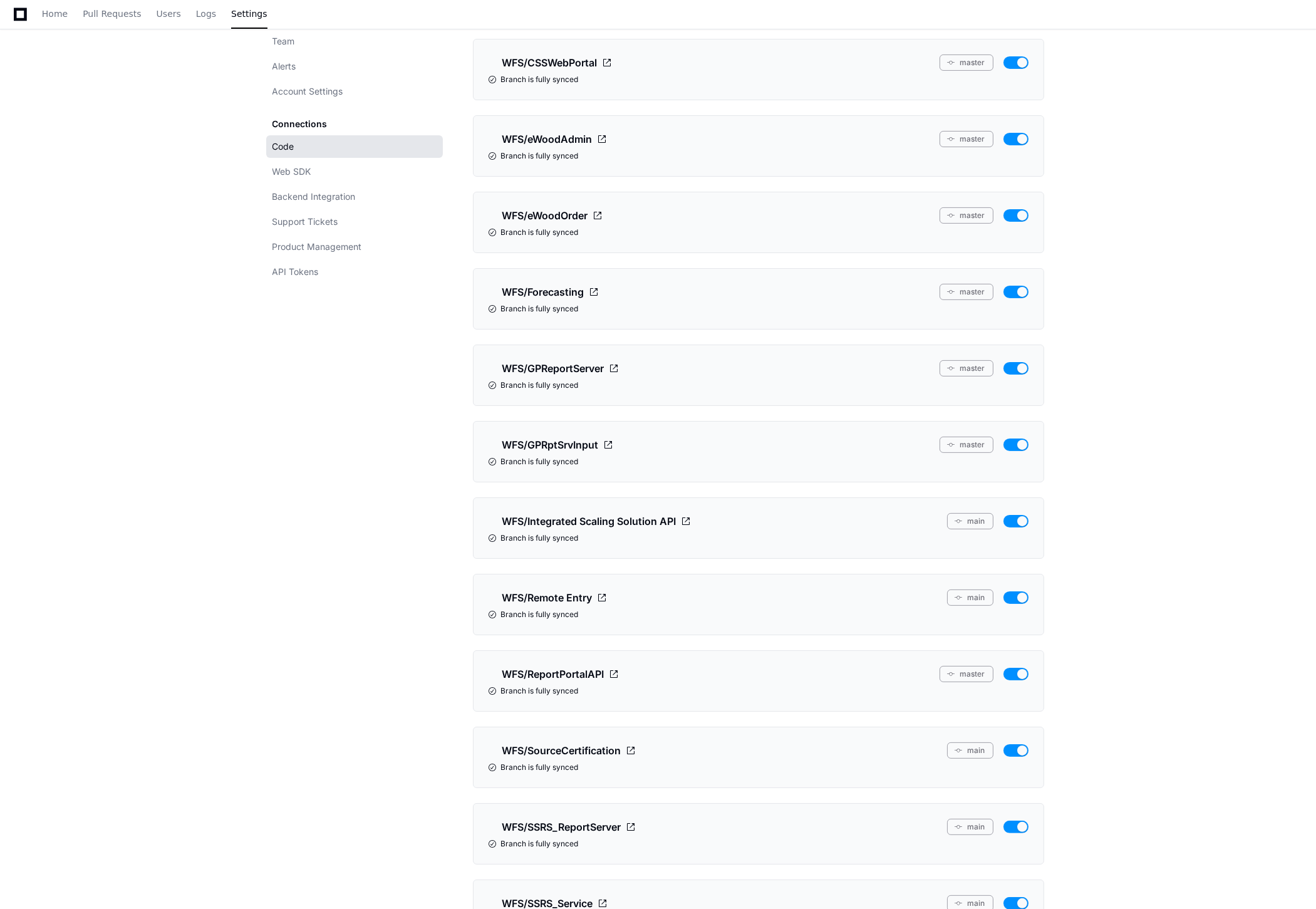
scroll to position [975, 0]
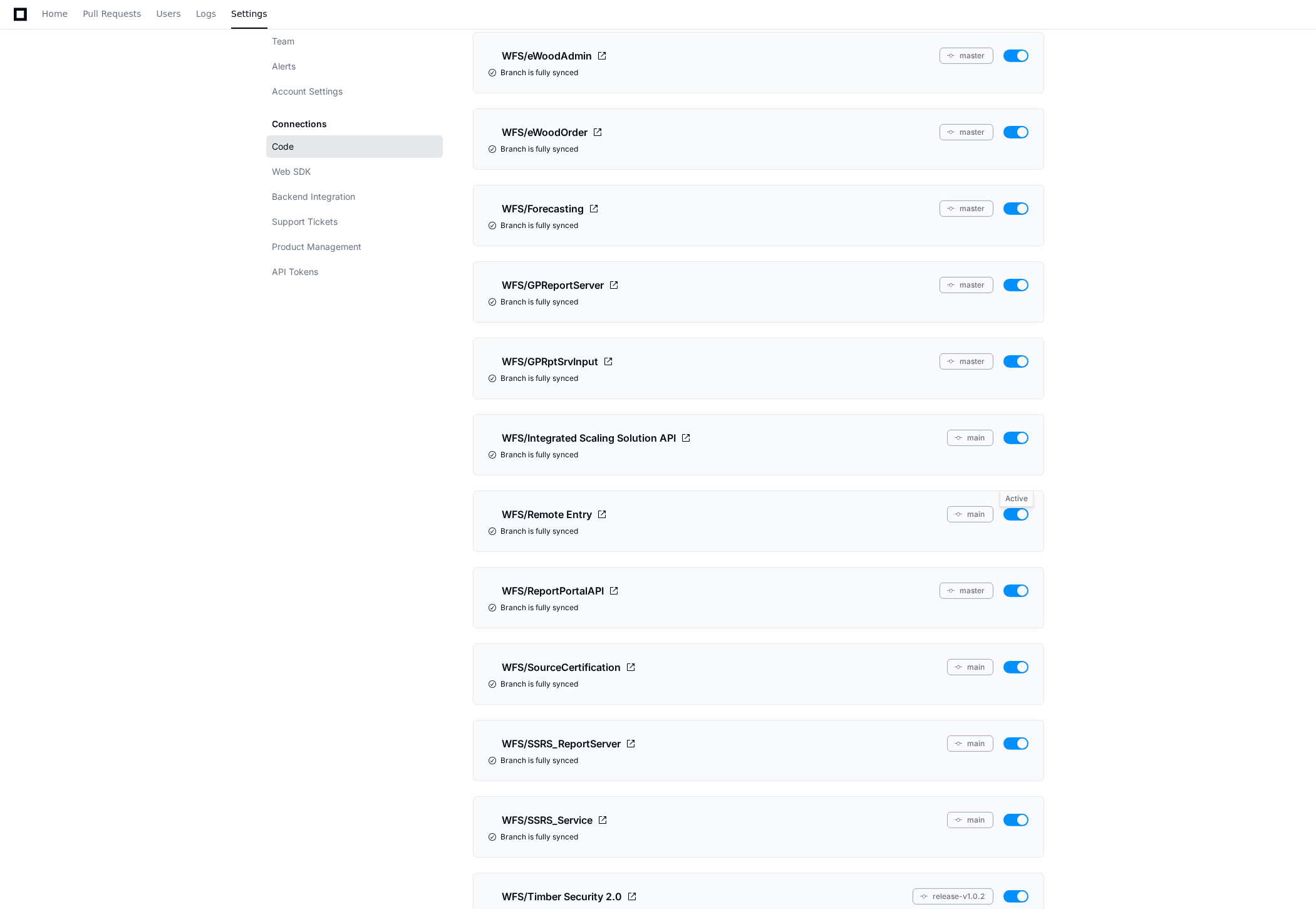
click at [1024, 515] on button "button" at bounding box center [1016, 515] width 25 height 12
click at [1019, 516] on button "button" at bounding box center [1016, 515] width 25 height 12
click at [963, 516] on button "main" at bounding box center [970, 514] width 47 height 16
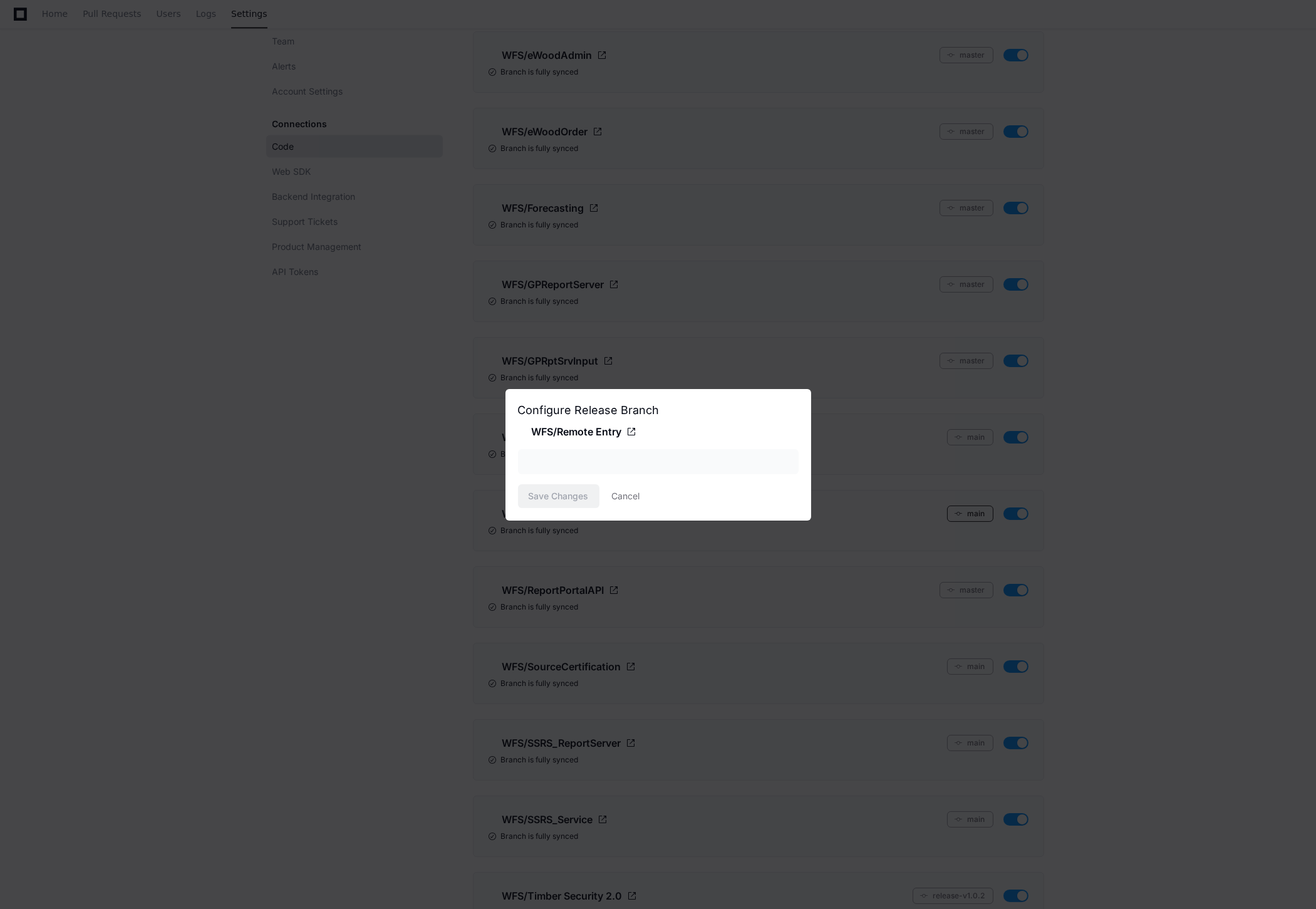
scroll to position [0, 0]
click at [653, 463] on div "main" at bounding box center [649, 462] width 247 height 12
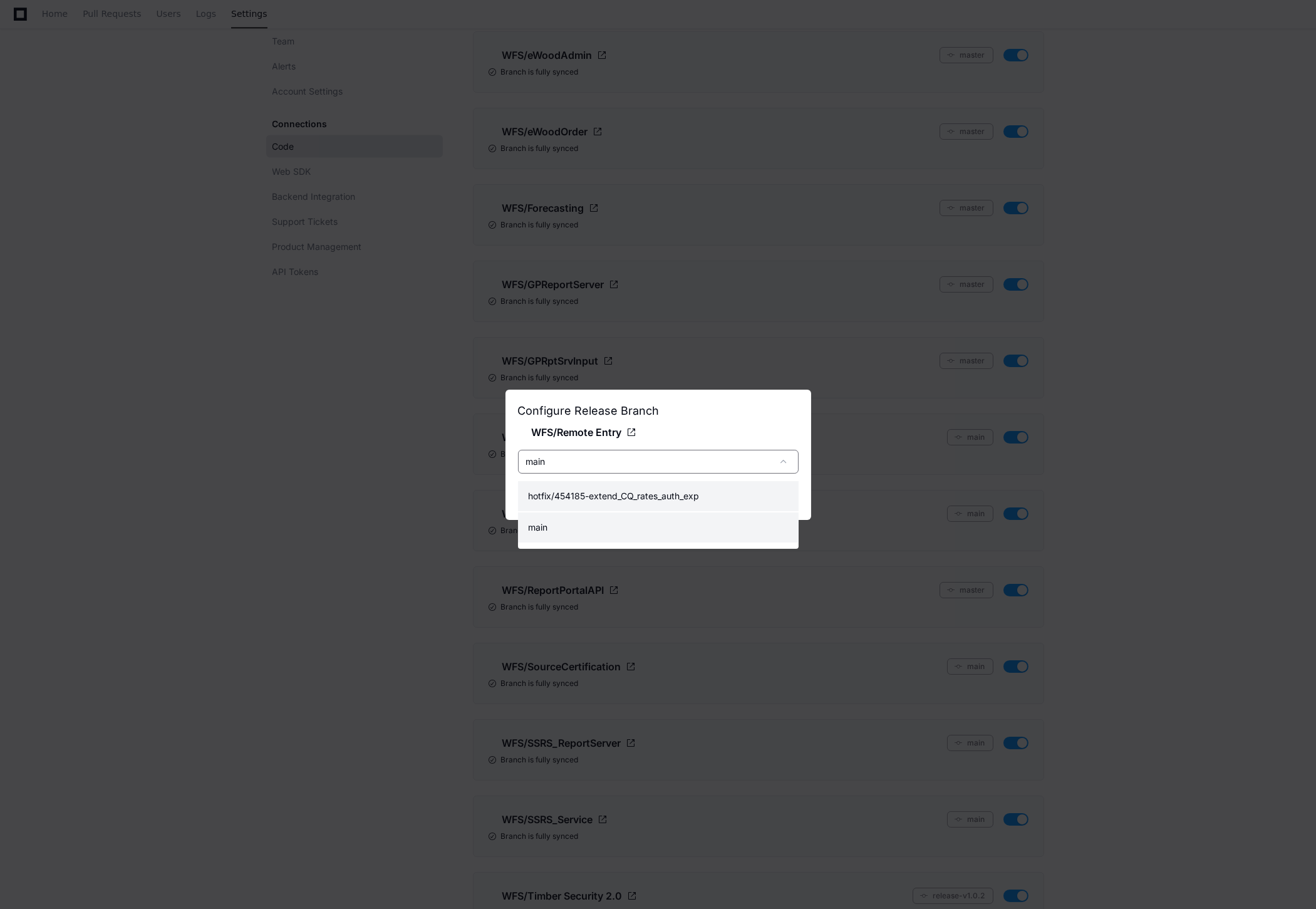
click at [638, 489] on mat-option "hotfix/454185-extend_CQ_rates_auth_exp" at bounding box center [658, 496] width 281 height 30
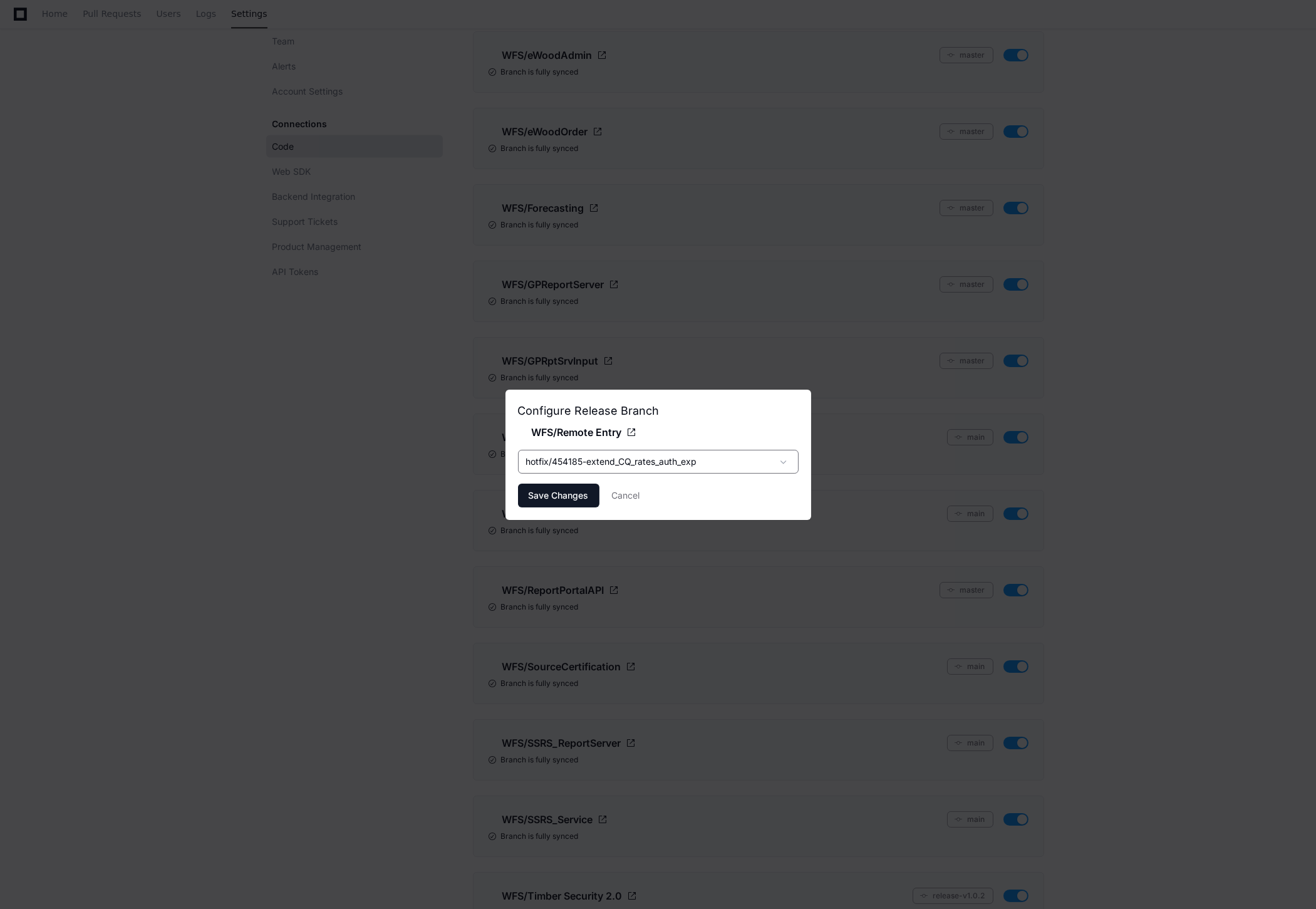
click at [644, 458] on span "hotfix/454185-extend_CQ_rates_auth_exp" at bounding box center [611, 461] width 171 height 10
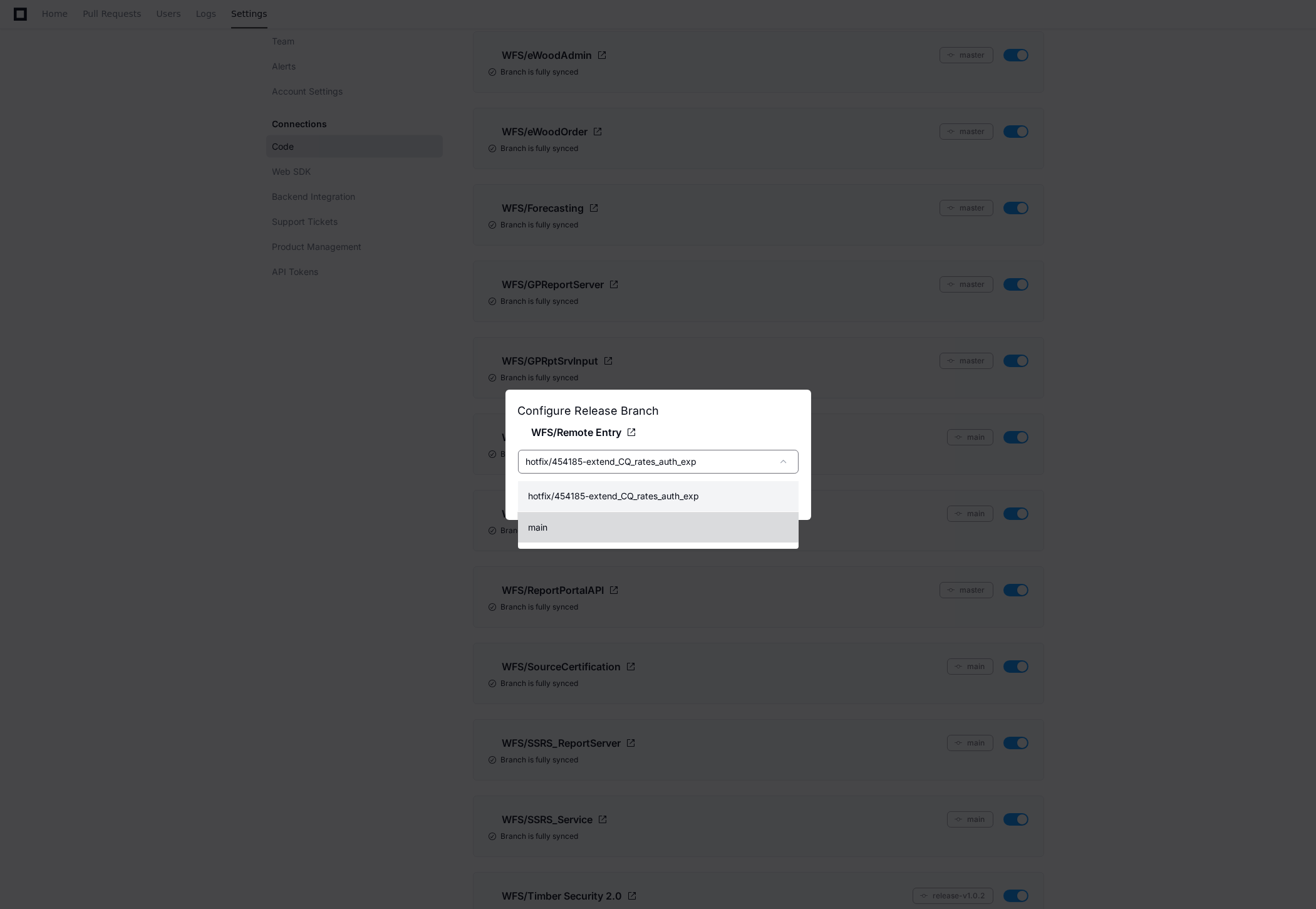
click at [647, 517] on mat-option "main" at bounding box center [658, 528] width 281 height 30
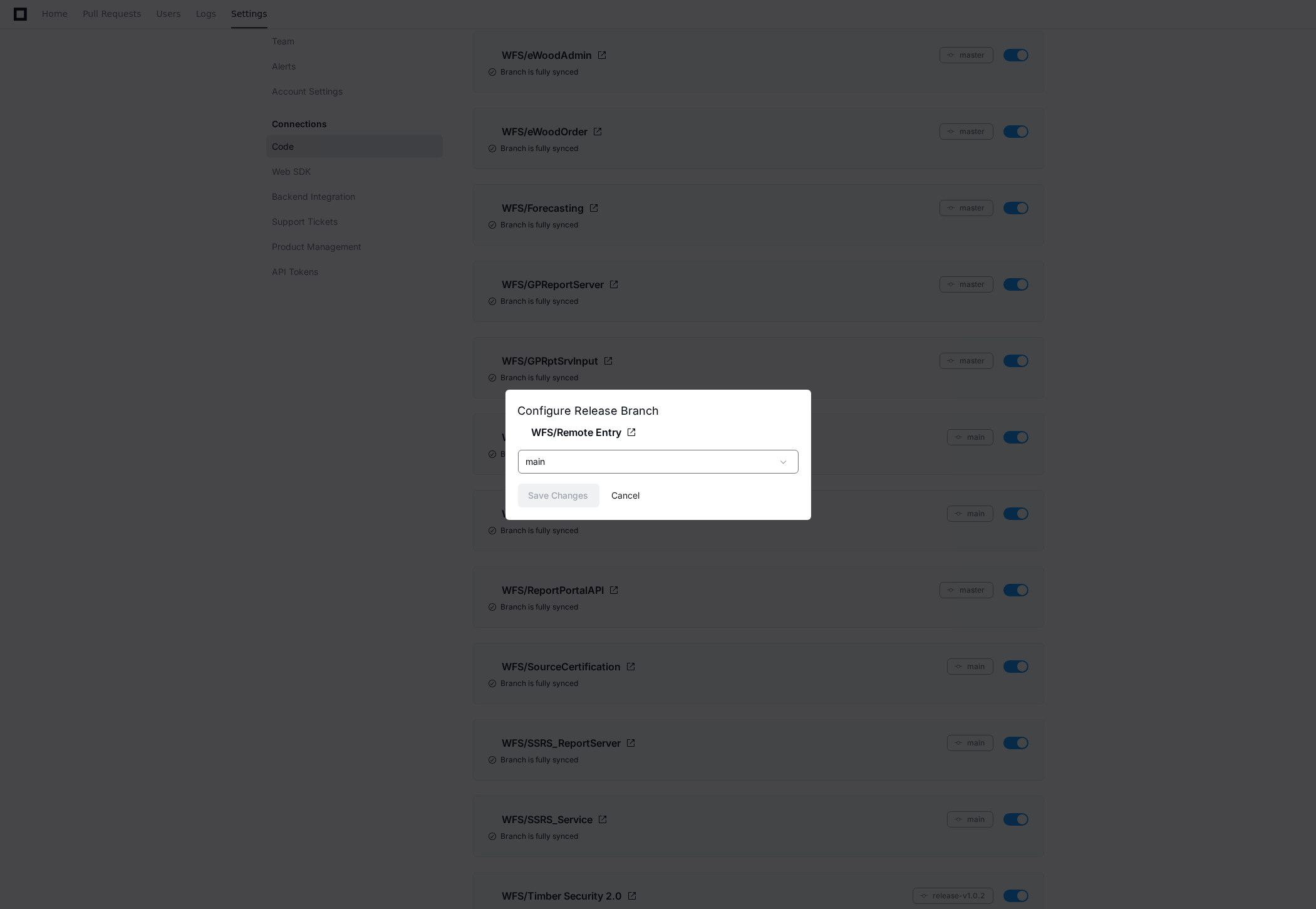
click at [639, 497] on button "Cancel" at bounding box center [626, 495] width 29 height 23
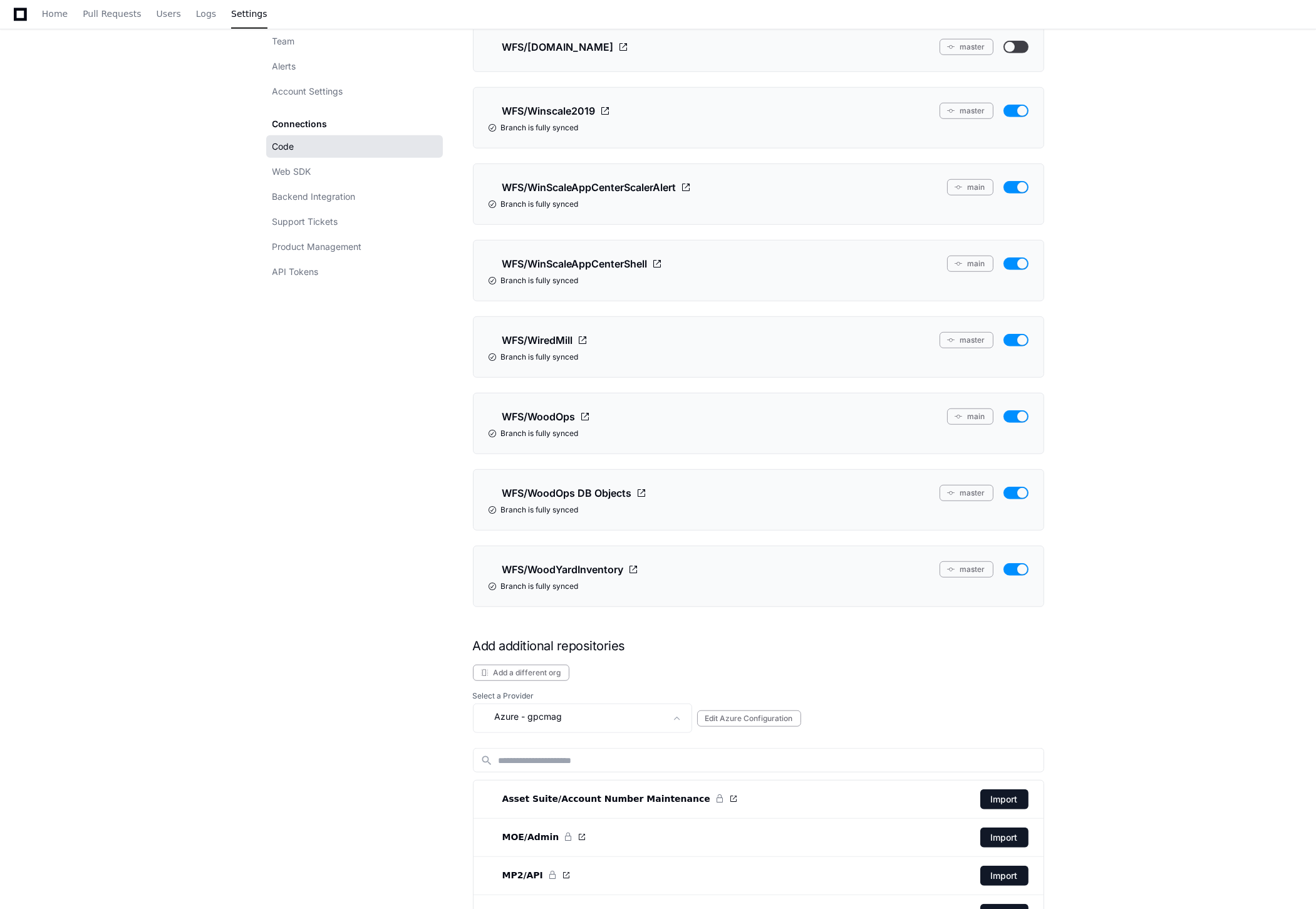
scroll to position [2576, 0]
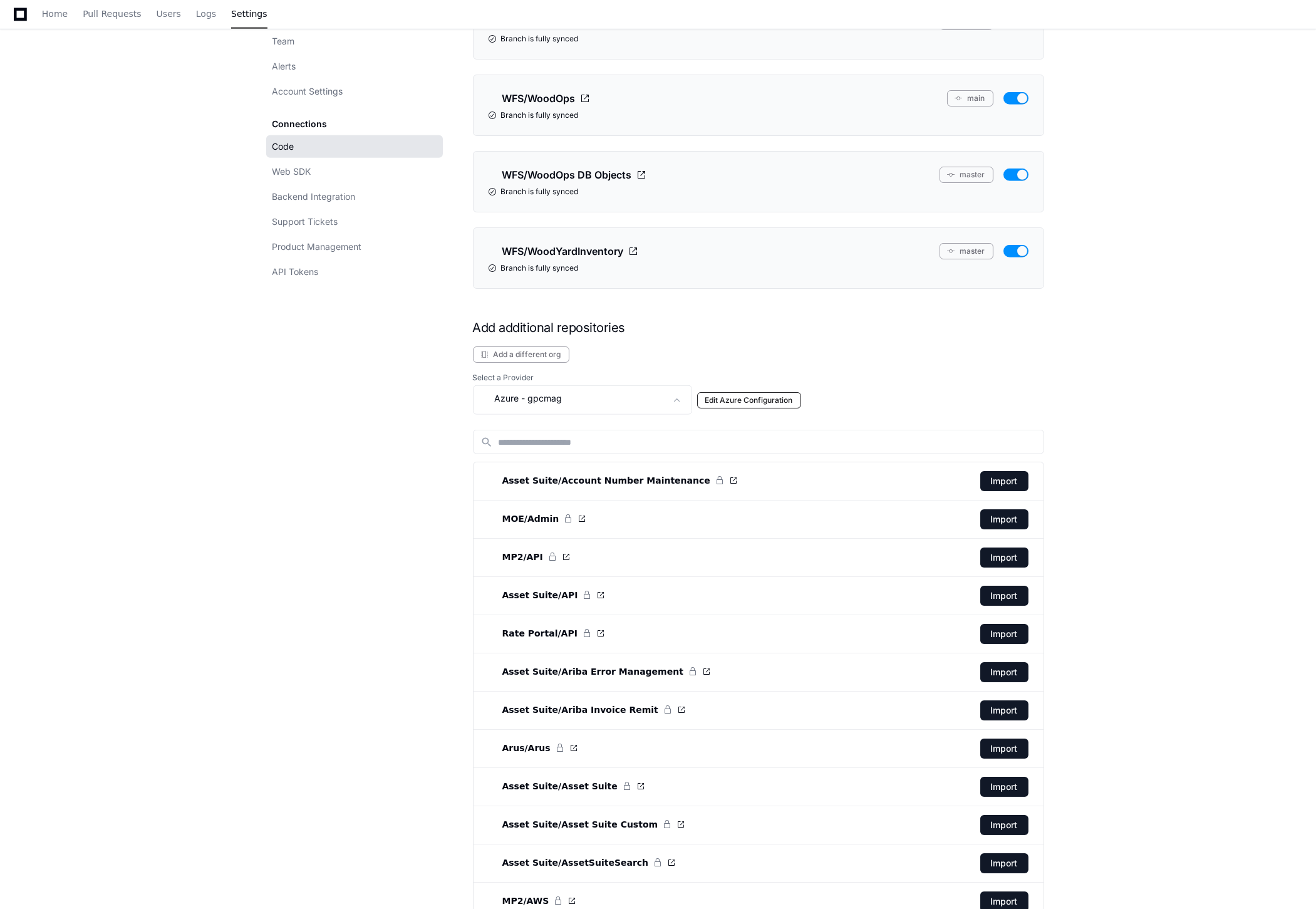
click at [736, 407] on button "Edit Azure Configuration" at bounding box center [749, 400] width 104 height 16
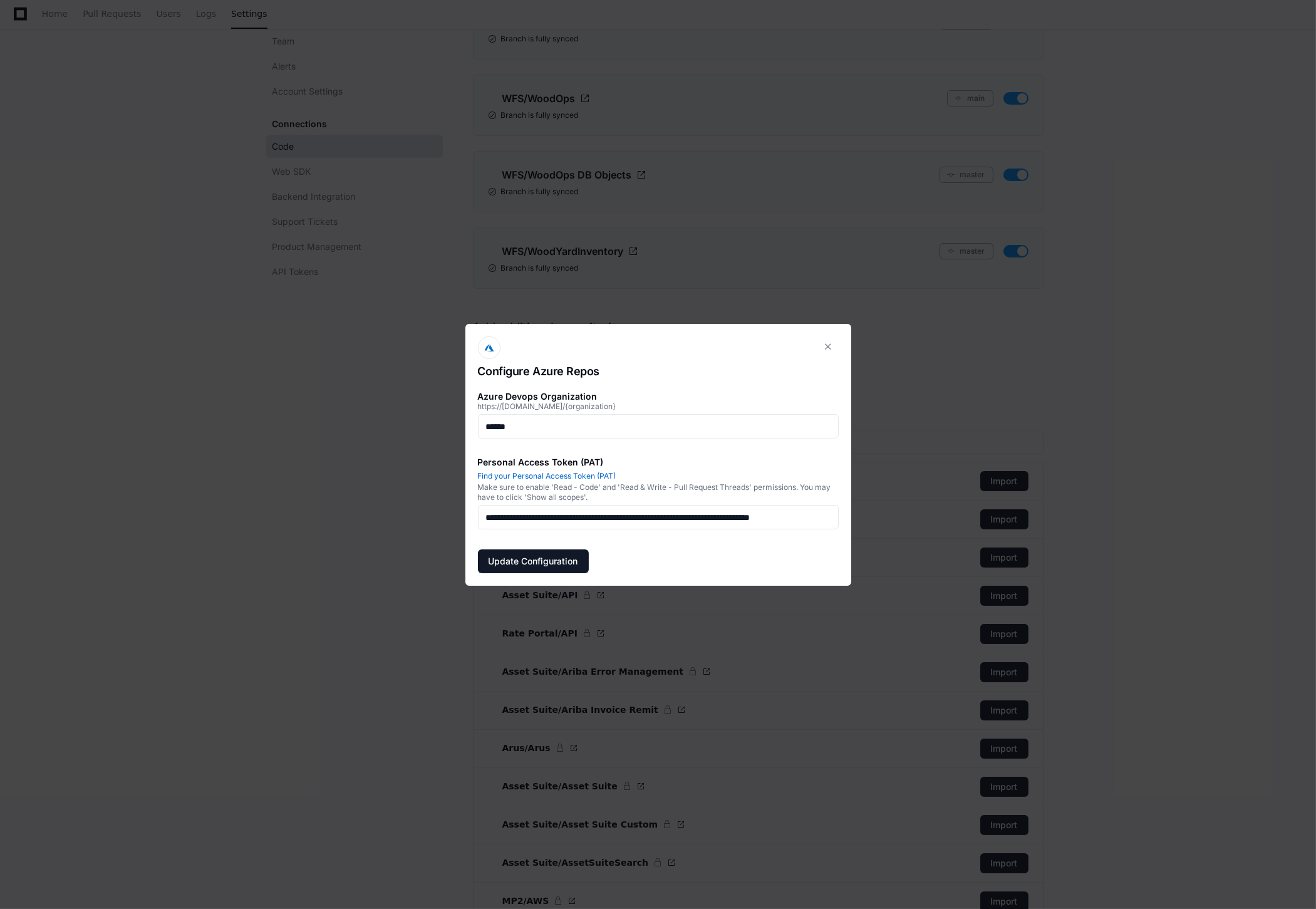
scroll to position [0, 0]
click at [781, 431] on input "******" at bounding box center [658, 426] width 345 height 12
click at [829, 342] on button at bounding box center [828, 346] width 20 height 20
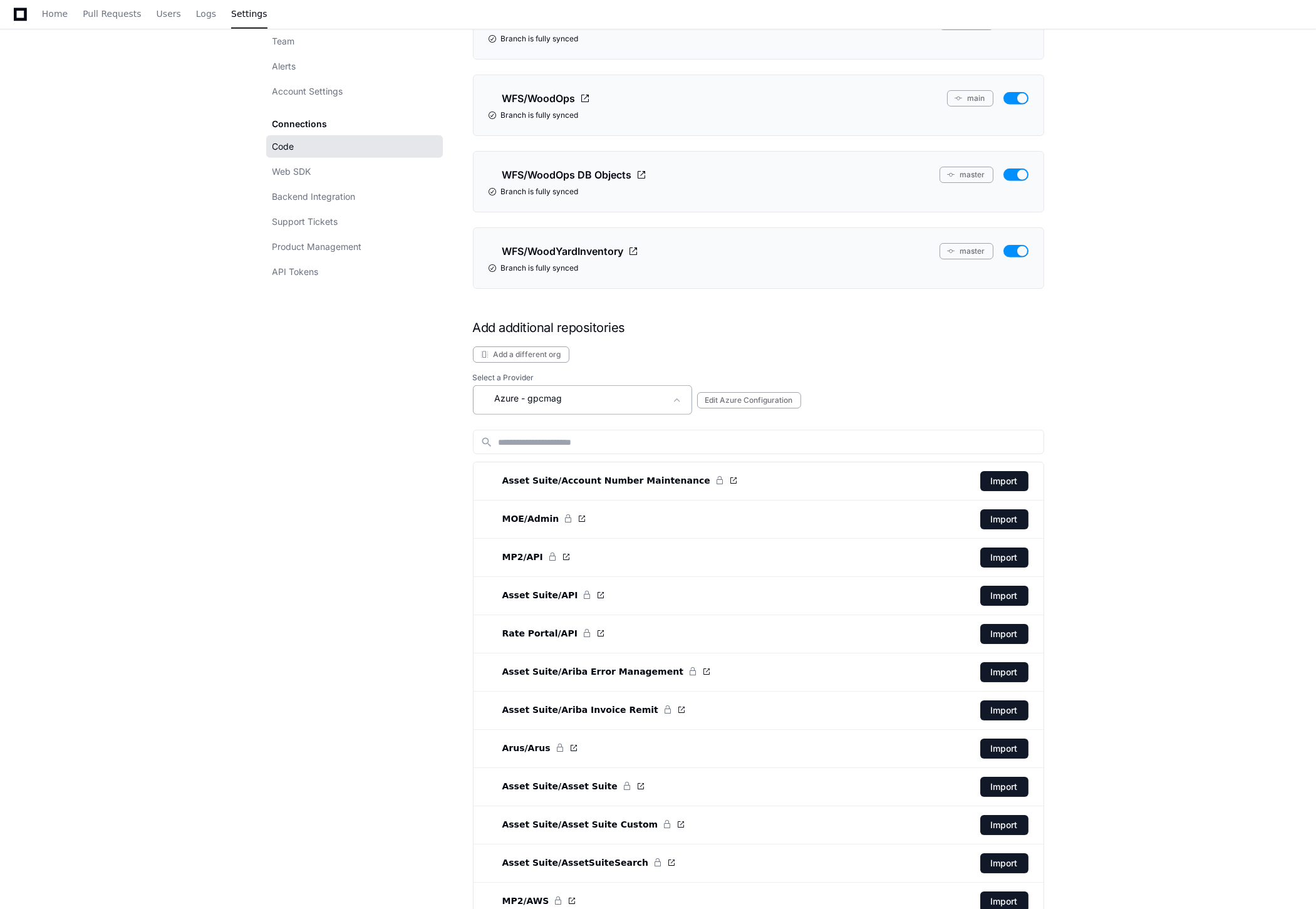
click at [547, 406] on div "Azure - gpcmag" at bounding box center [574, 398] width 185 height 15
click at [580, 509] on mat-option "Azure - gppkgit" at bounding box center [583, 510] width 219 height 30
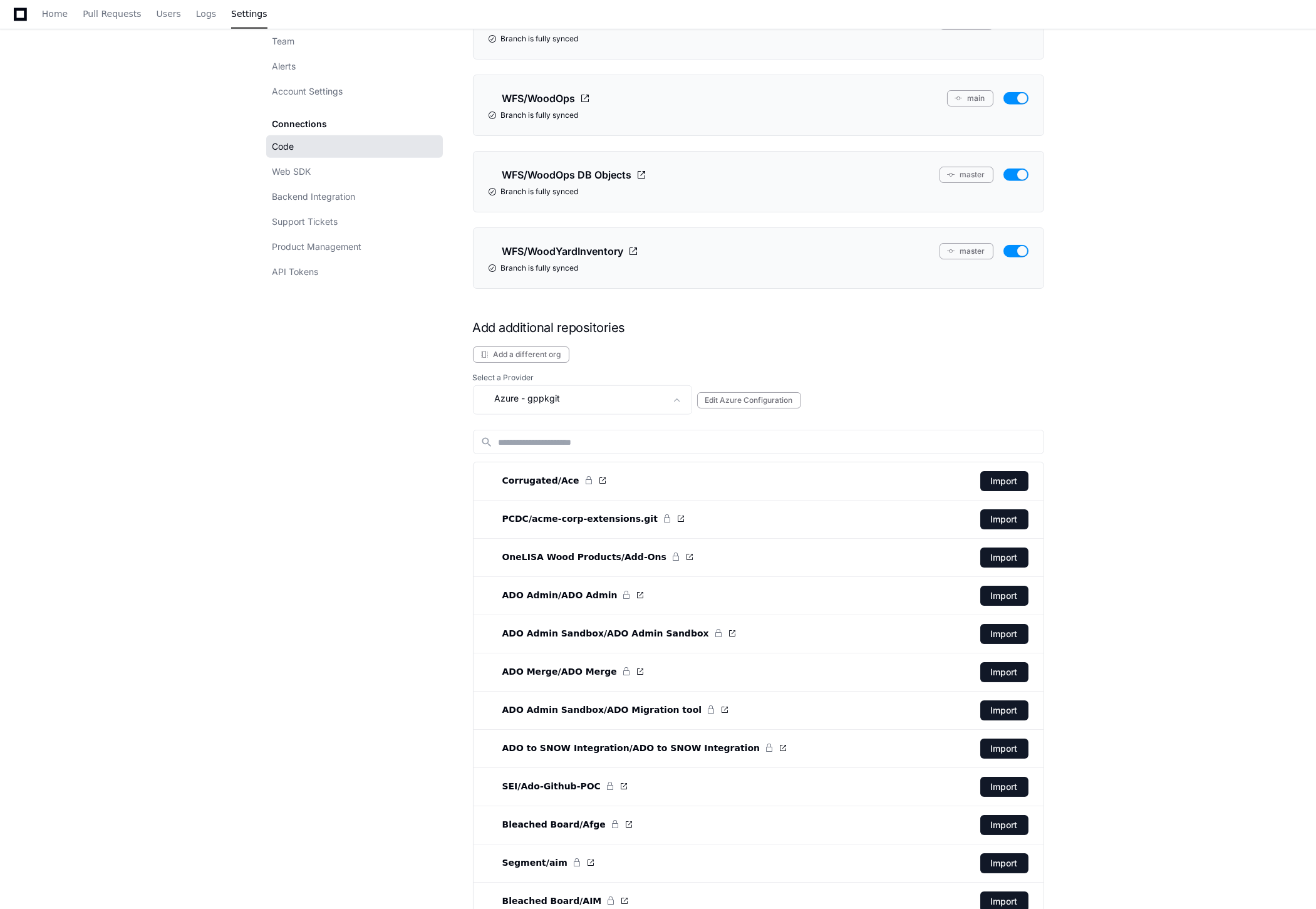
click at [556, 273] on div "Branch is fully synced" at bounding box center [758, 269] width 540 height 10
click at [754, 409] on button "Edit Azure Configuration" at bounding box center [749, 400] width 104 height 16
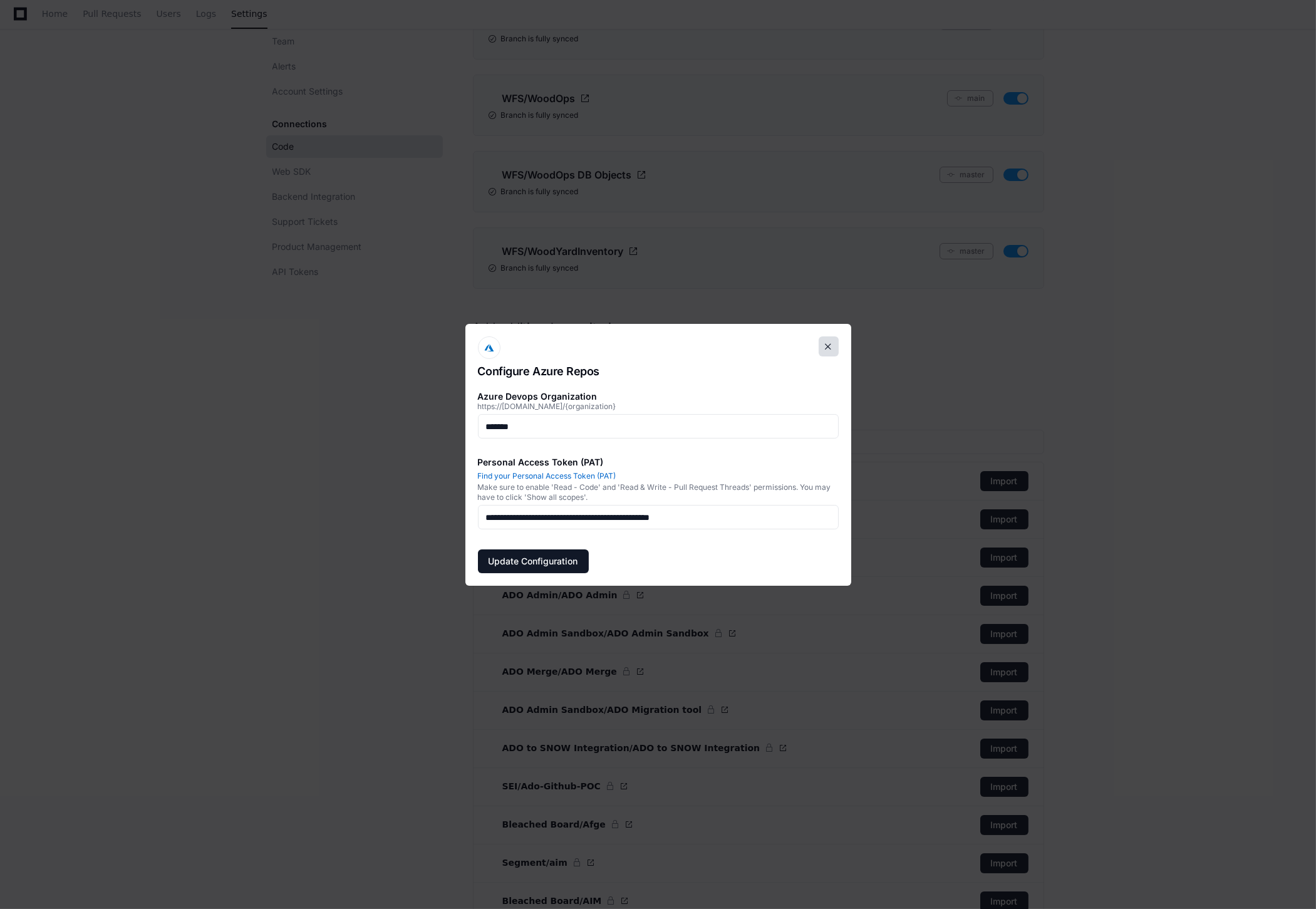
click at [825, 350] on button at bounding box center [828, 346] width 20 height 20
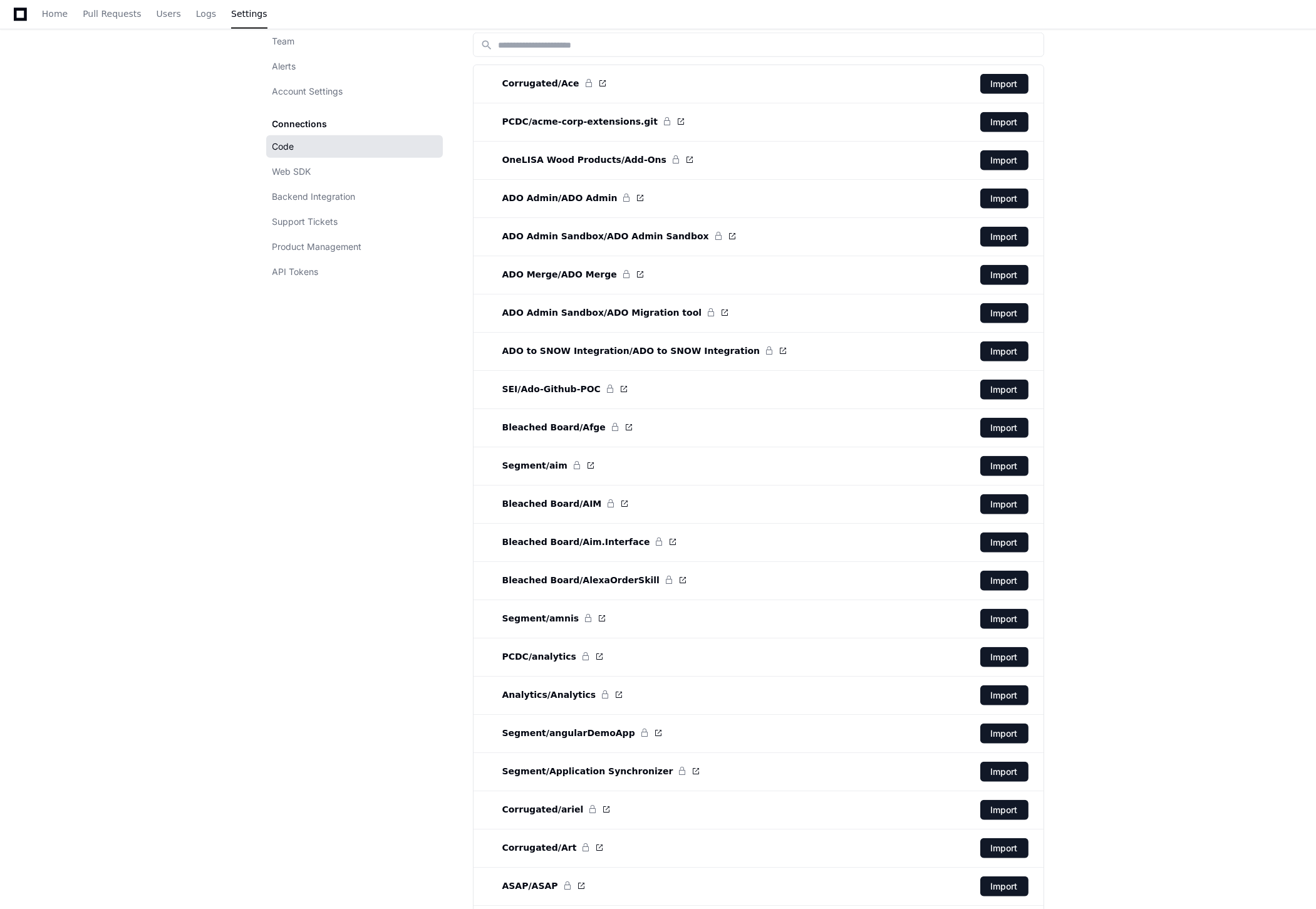
scroll to position [2785, 0]
